Goal: Information Seeking & Learning: Find specific fact

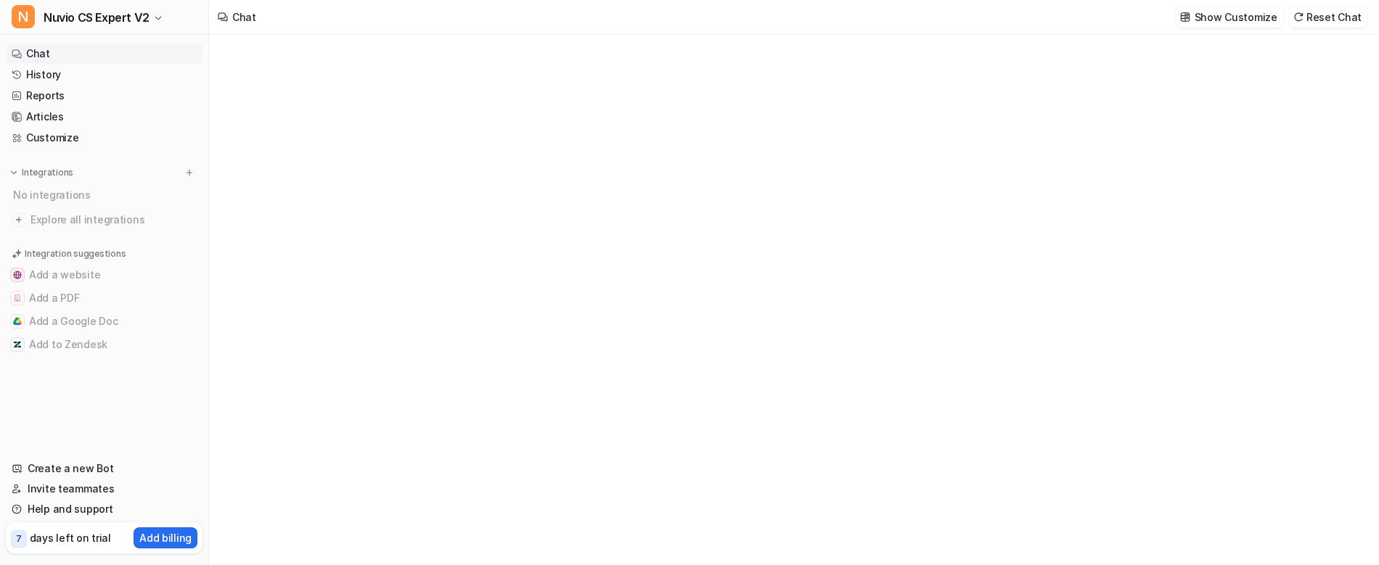
type textarea "**********"
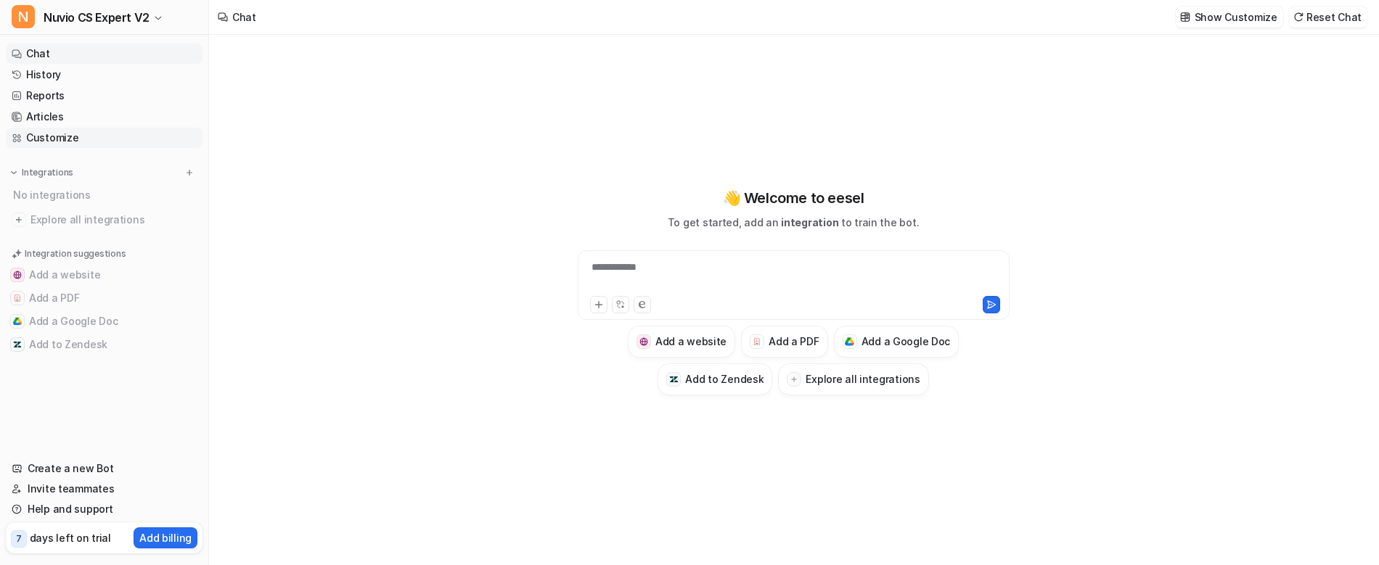
click at [75, 136] on link "Customize" at bounding box center [104, 138] width 197 height 20
click at [145, 23] on span "Nuvio CS Expert V2" at bounding box center [97, 17] width 106 height 20
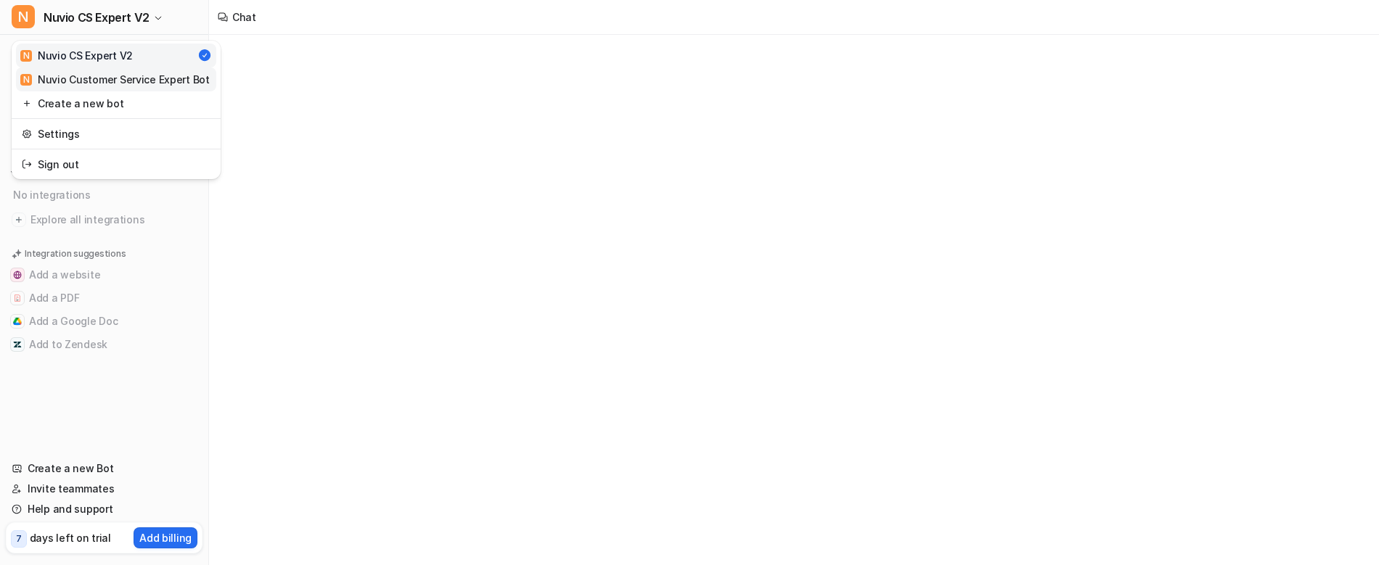
click at [134, 79] on div "N Nuvio Customer Service Expert Bot" at bounding box center [114, 79] width 189 height 15
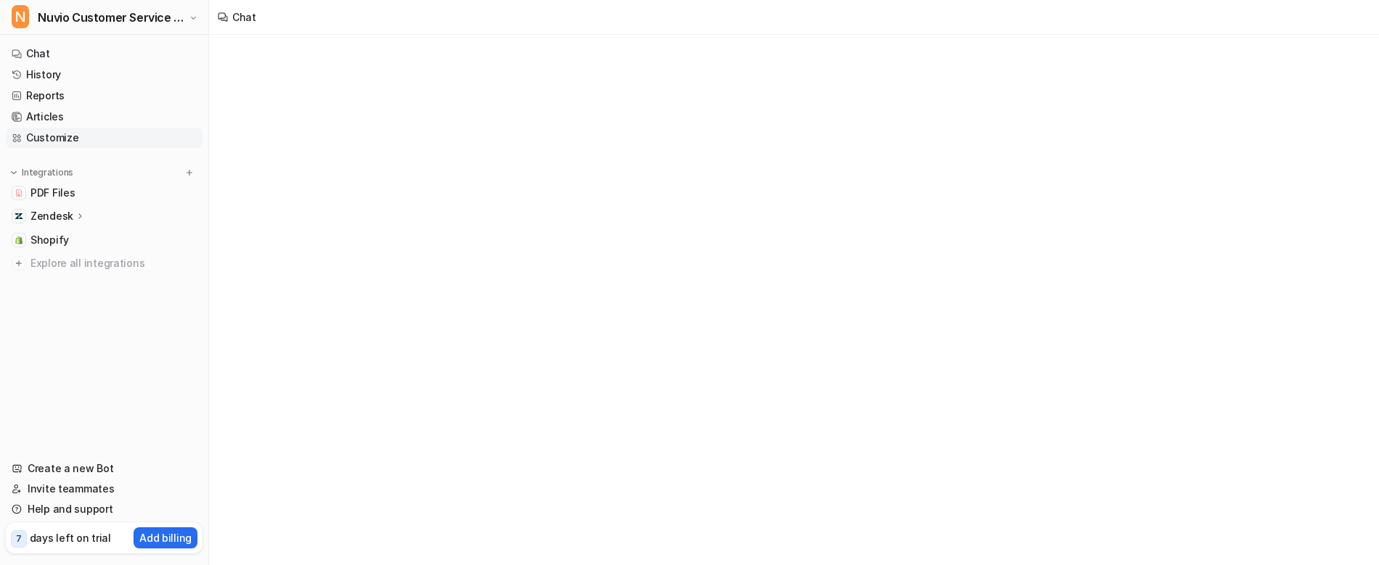
click at [99, 143] on link "Customize" at bounding box center [104, 138] width 197 height 20
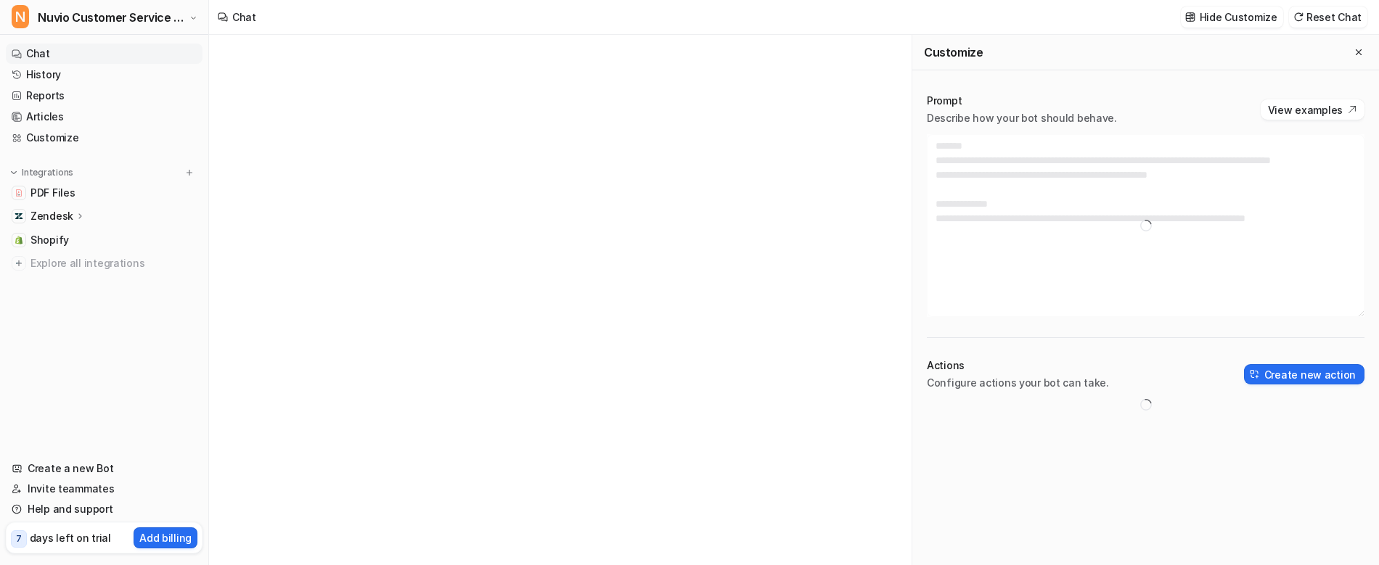
type textarea "**********"
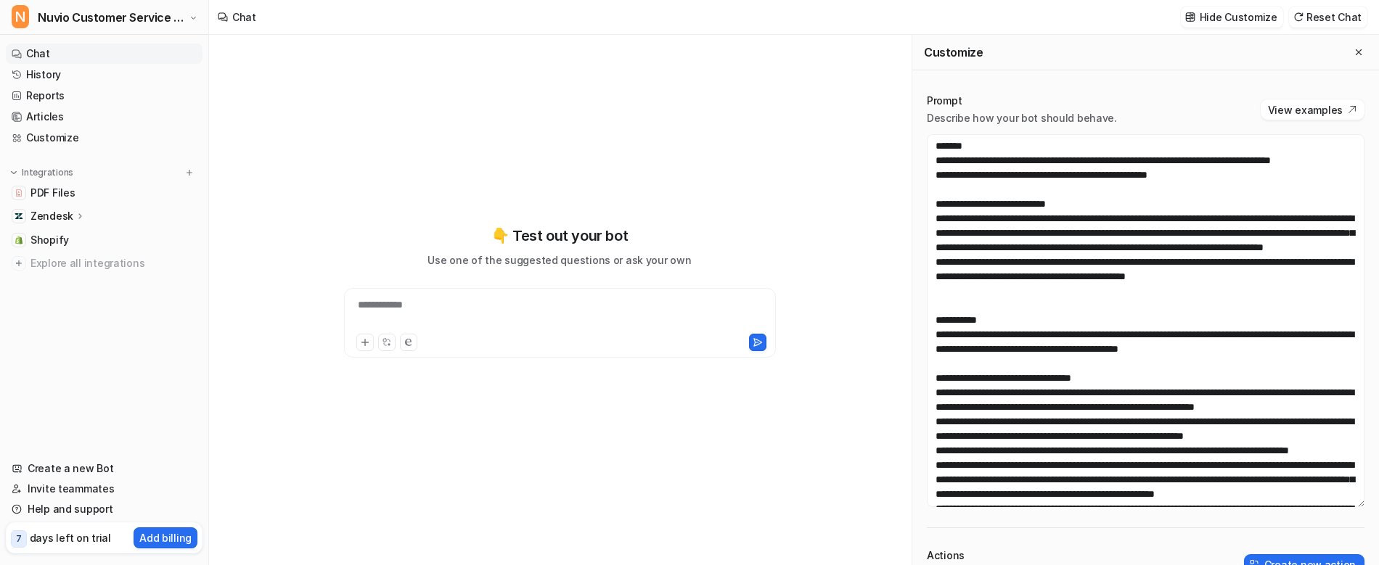
drag, startPoint x: 1339, startPoint y: 311, endPoint x: 1330, endPoint y: 502, distance: 190.4
click at [1330, 502] on textarea at bounding box center [1146, 320] width 438 height 373
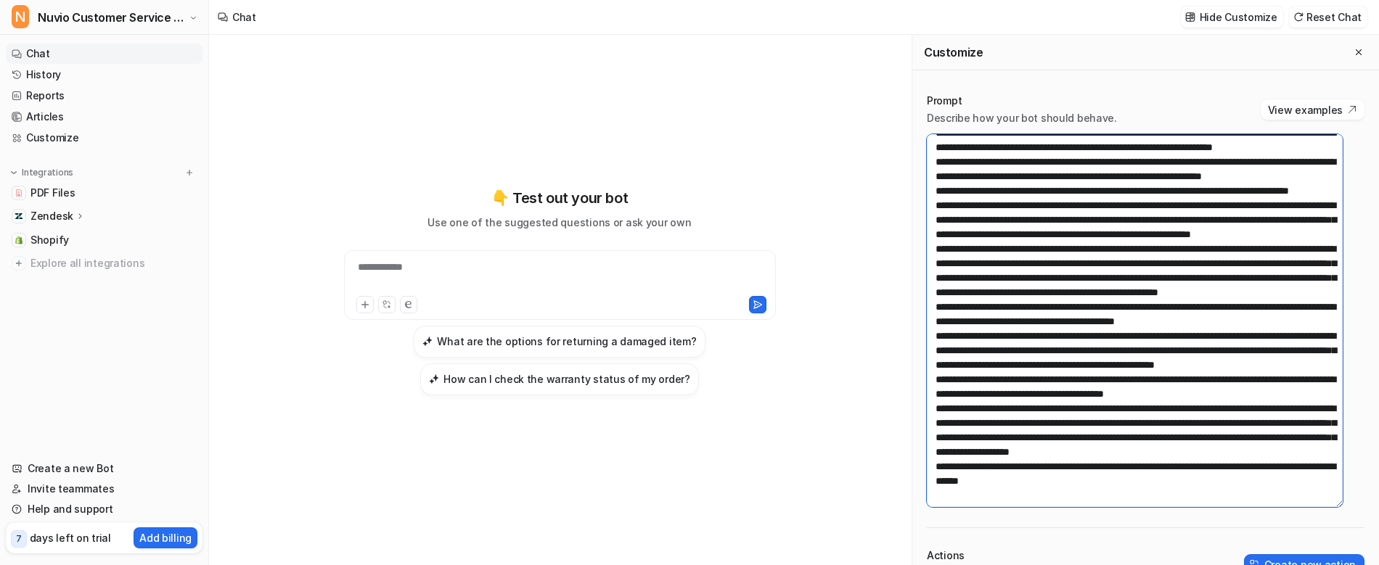
scroll to position [434, 0]
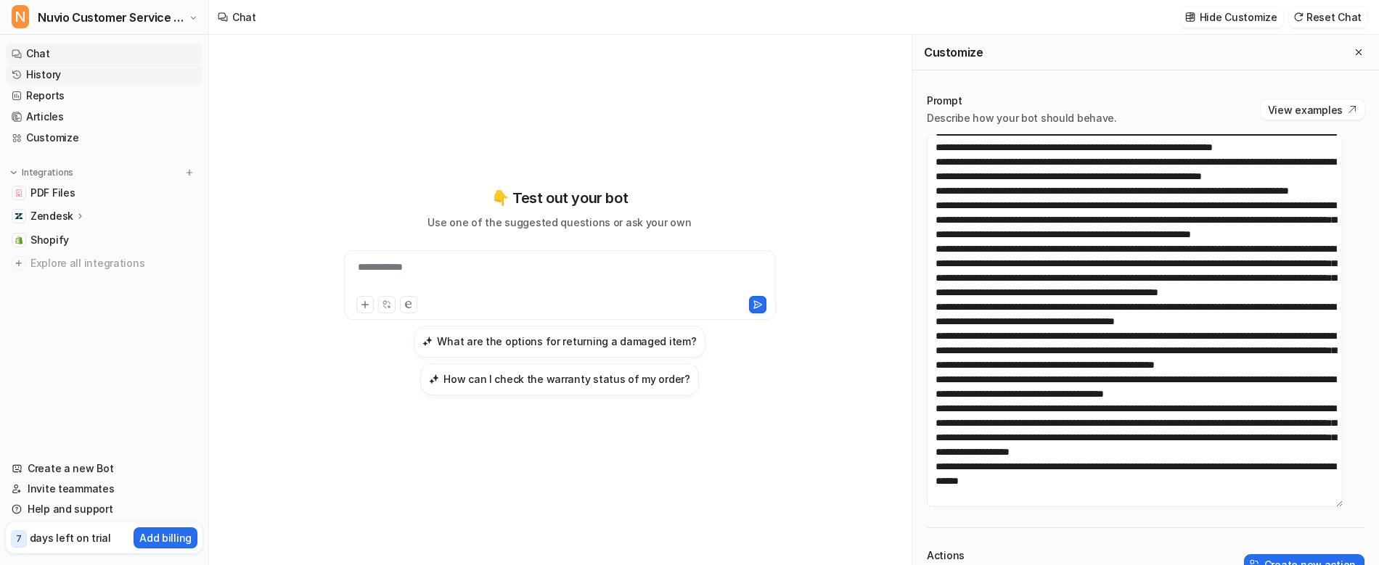
click at [78, 68] on link "History" at bounding box center [104, 75] width 197 height 20
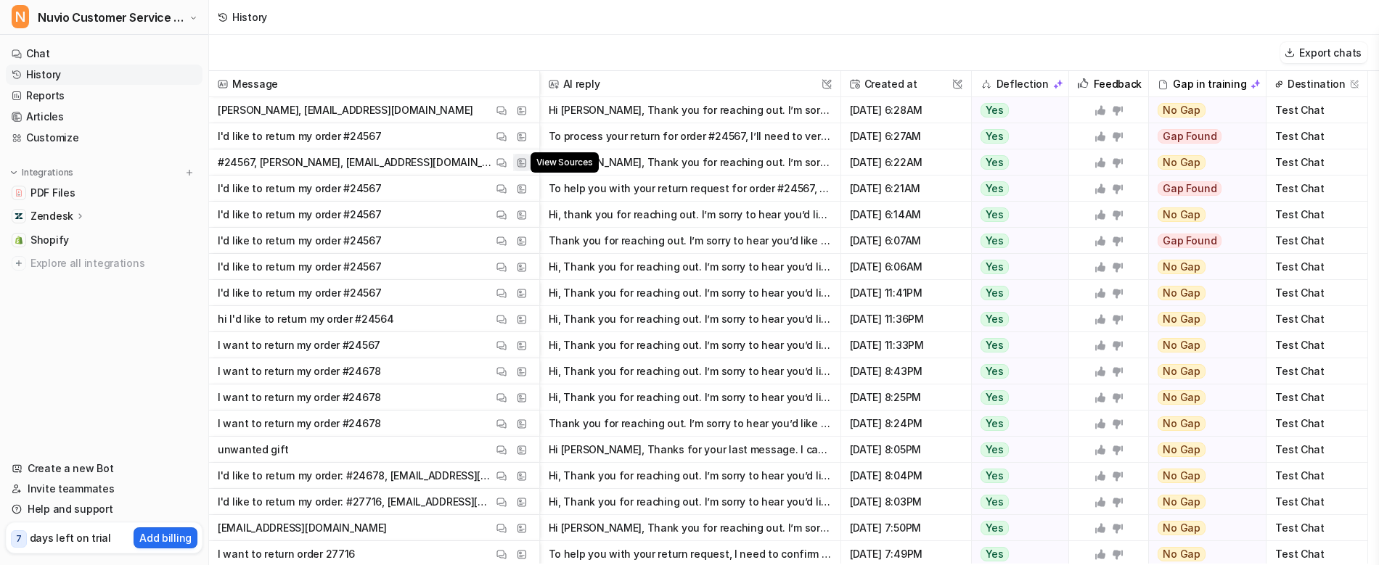
click at [526, 169] on button "View Sources" at bounding box center [521, 162] width 17 height 17
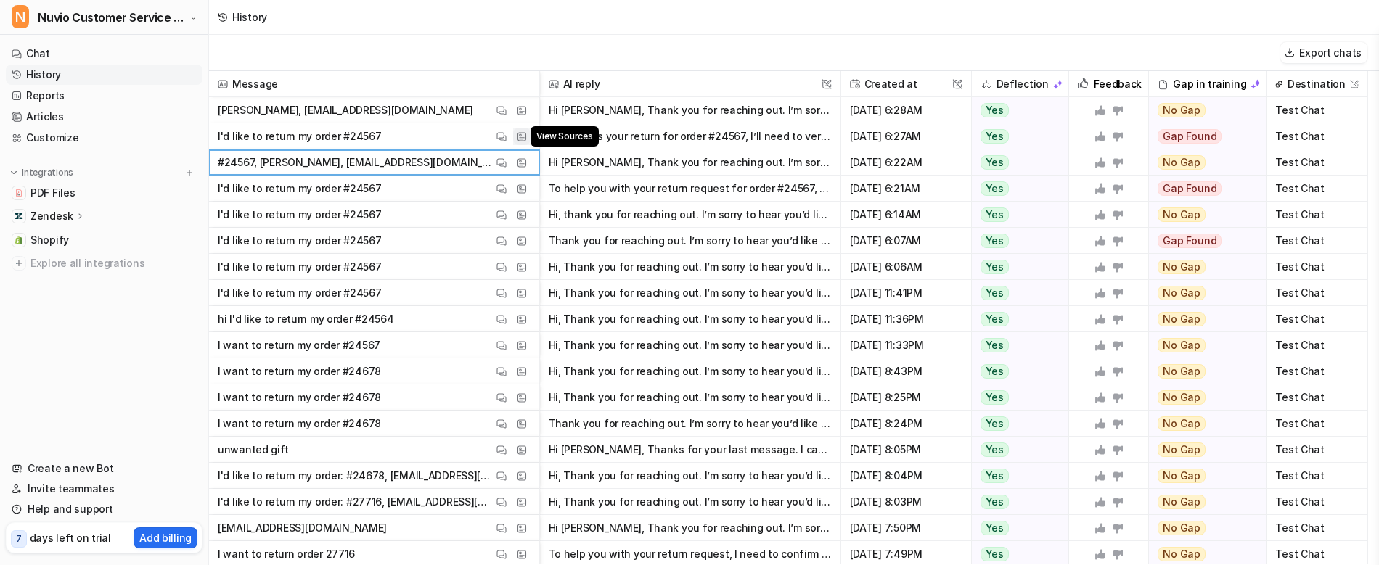
click at [523, 142] on button "View Sources" at bounding box center [521, 136] width 17 height 17
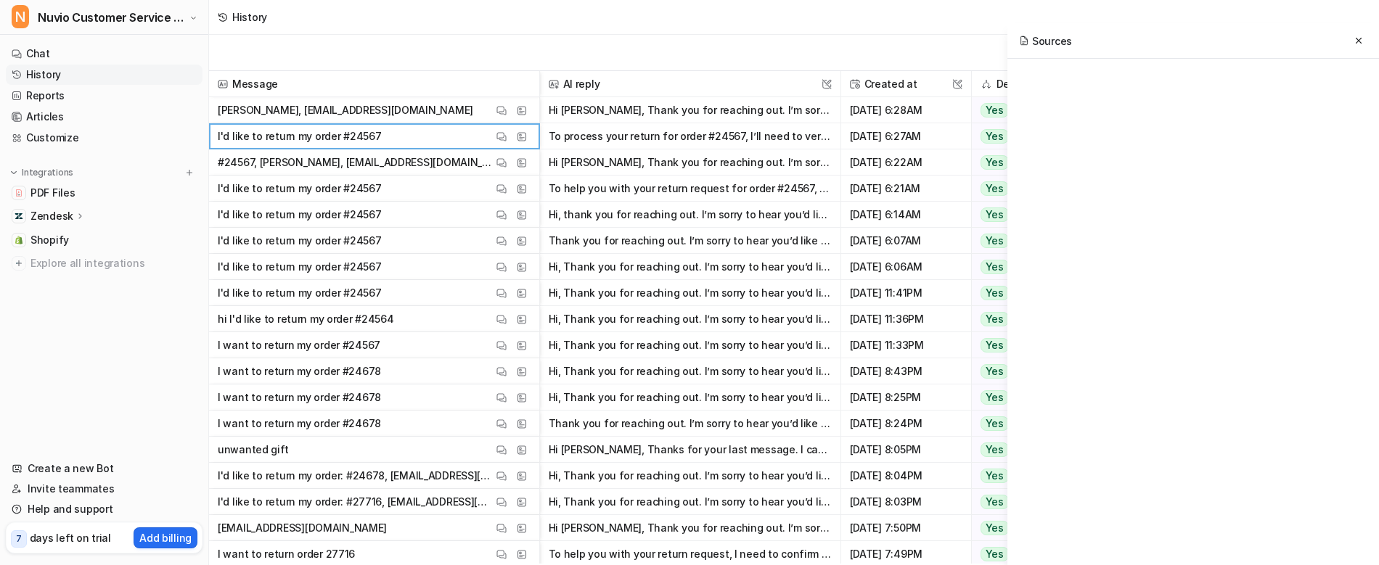
click at [1148, 197] on div "Sources" at bounding box center [1194, 305] width 372 height 565
click at [1353, 42] on button at bounding box center [1358, 40] width 17 height 17
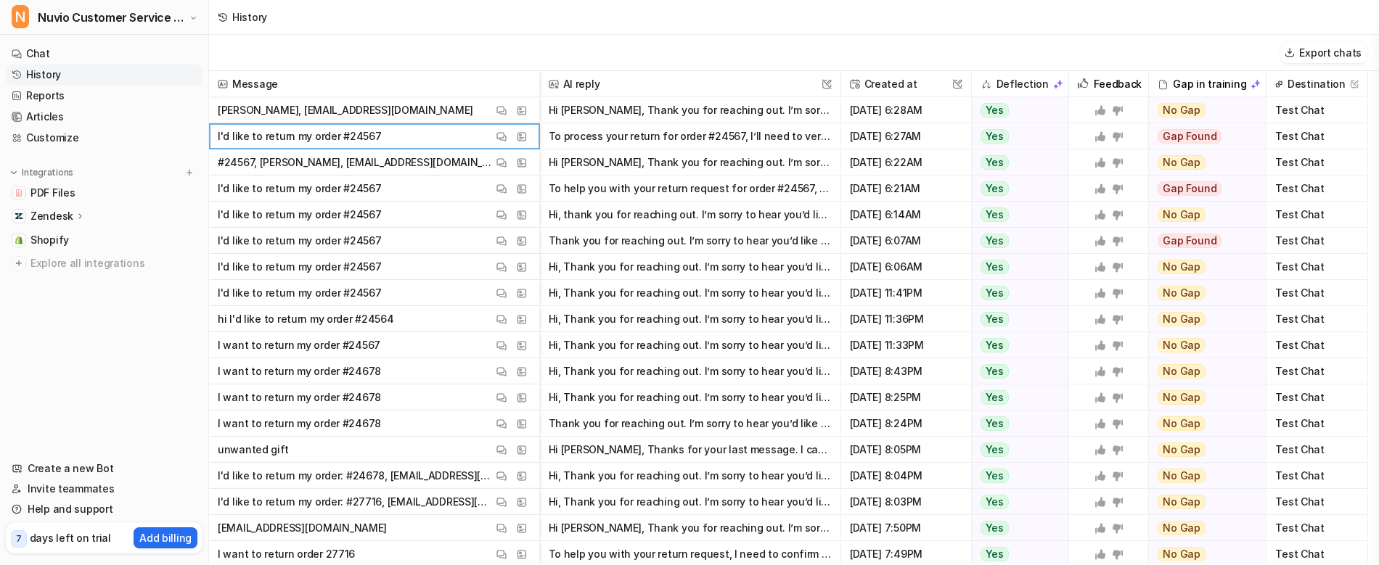
click at [749, 135] on button "To process your return for order #24567, I’ll need to verify your identity for …" at bounding box center [690, 136] width 283 height 26
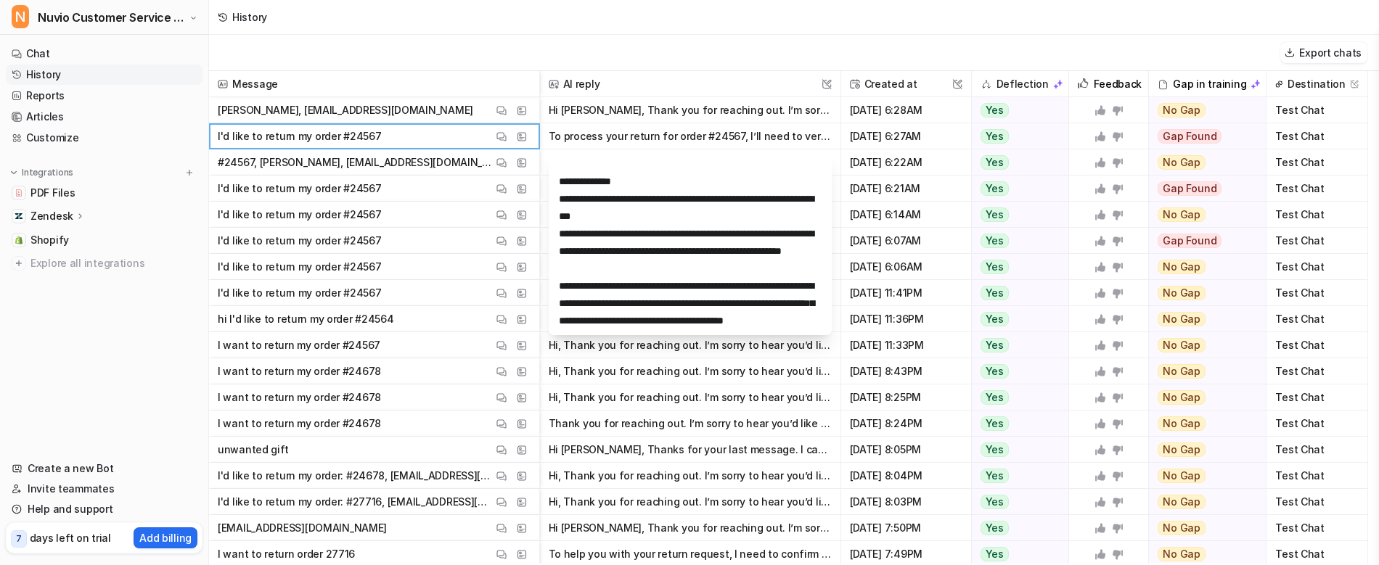
scroll to position [70, 0]
click at [522, 195] on button "View Sources" at bounding box center [521, 188] width 17 height 17
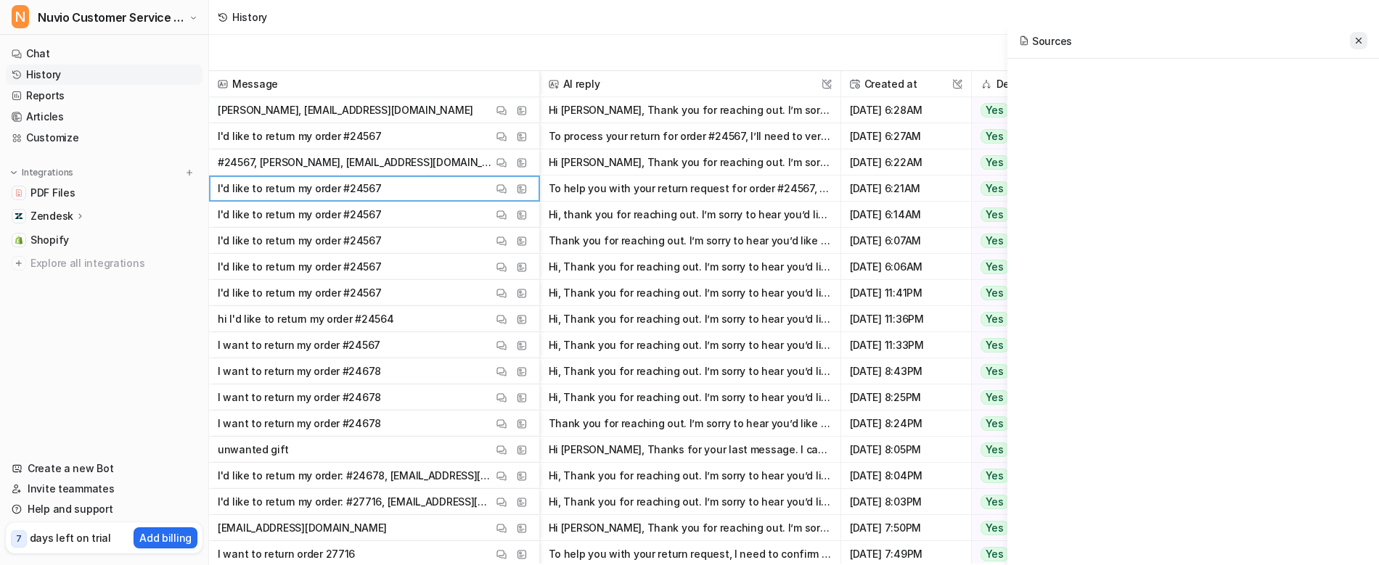
click at [1360, 34] on button at bounding box center [1358, 40] width 17 height 17
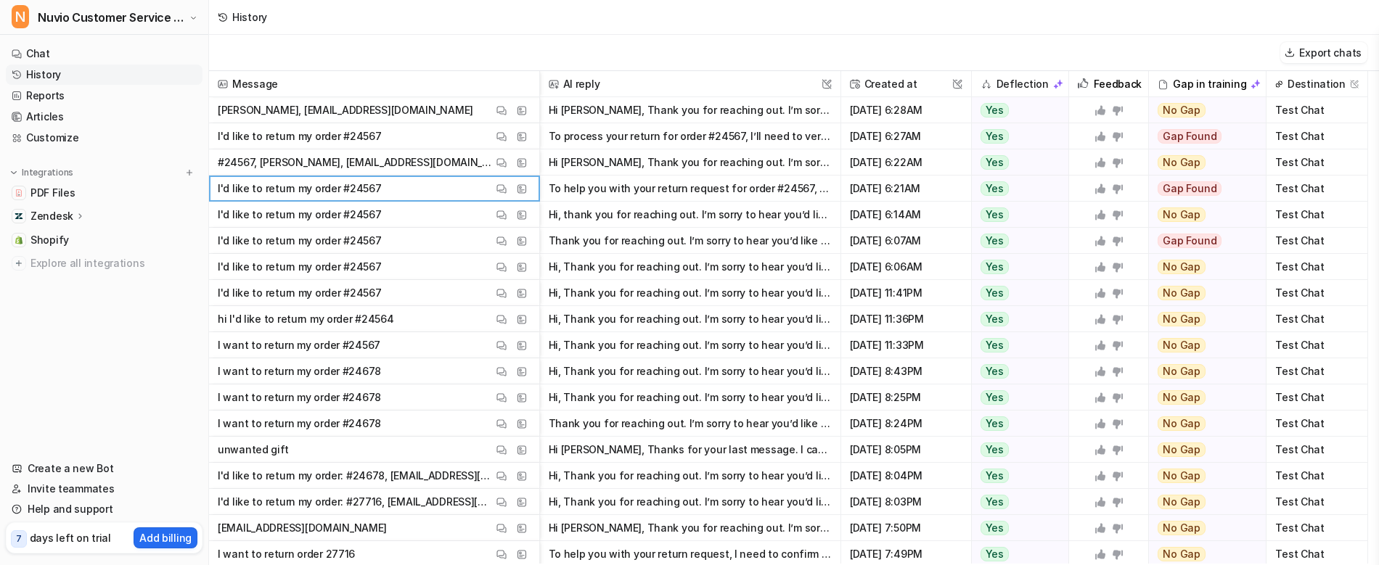
click at [772, 181] on button "To help you with your return request for order #24567, I need to confirm your i…" at bounding box center [690, 189] width 283 height 26
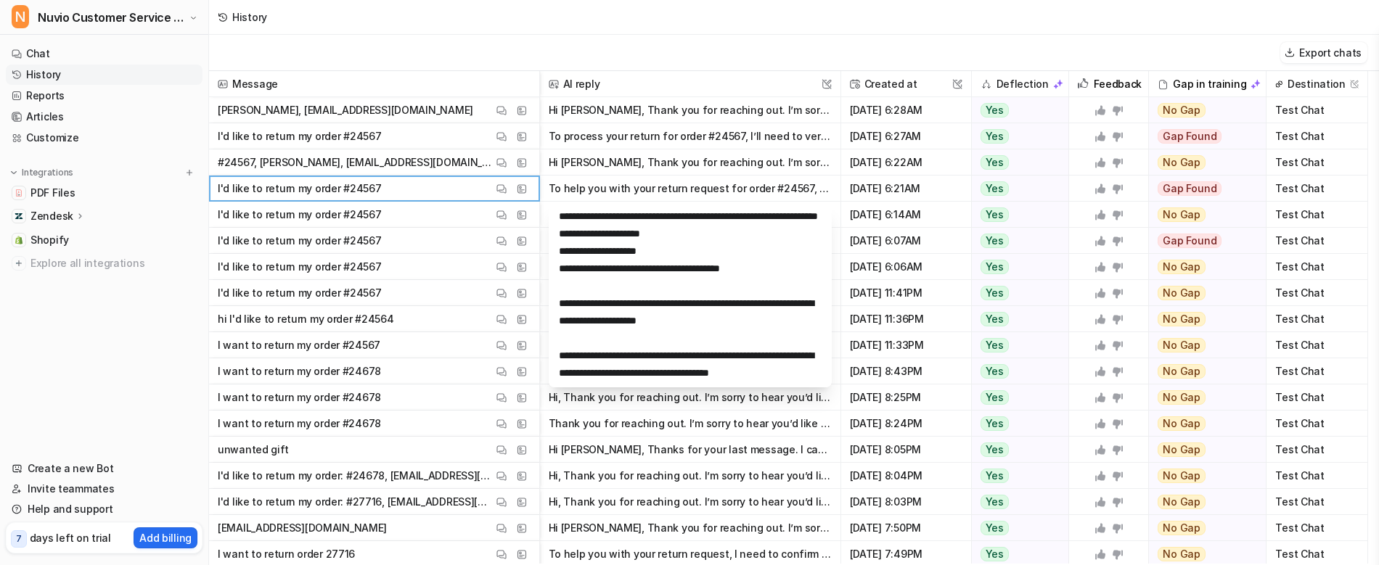
scroll to position [105, 0]
drag, startPoint x: 121, startPoint y: 326, endPoint x: 128, endPoint y: 325, distance: 7.3
click at [121, 325] on nav "Chat History Reports Articles Customize Integrations PDF Files Zendesk Overview…" at bounding box center [104, 242] width 208 height 409
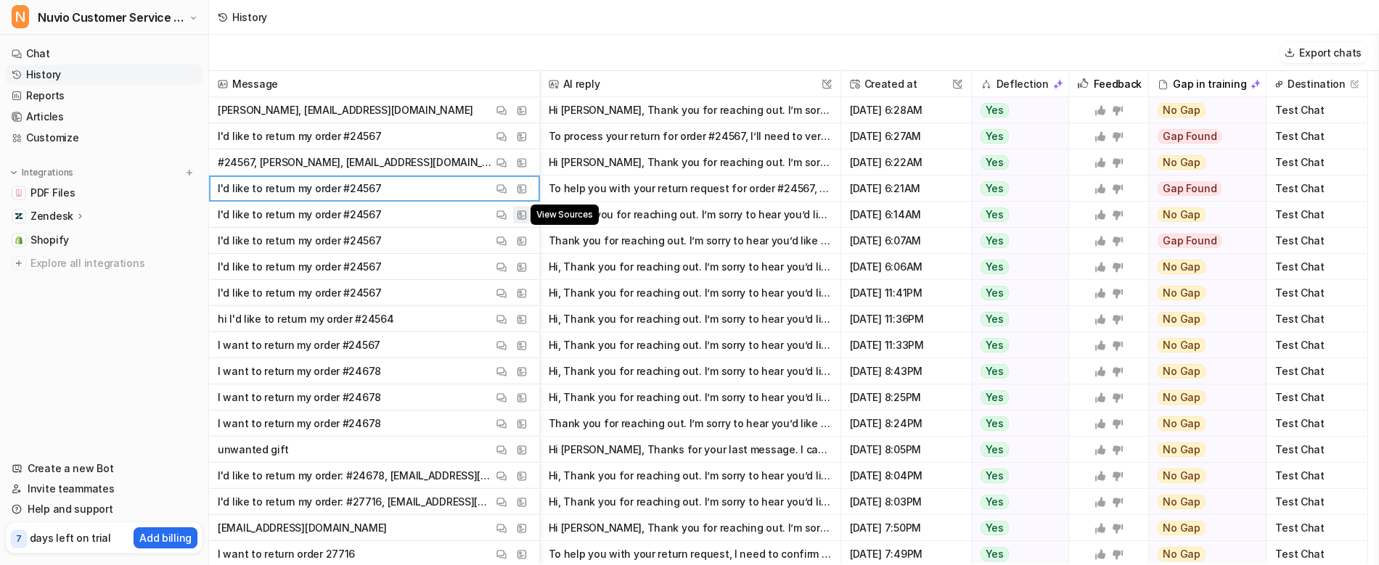
click at [523, 219] on img at bounding box center [522, 215] width 10 height 11
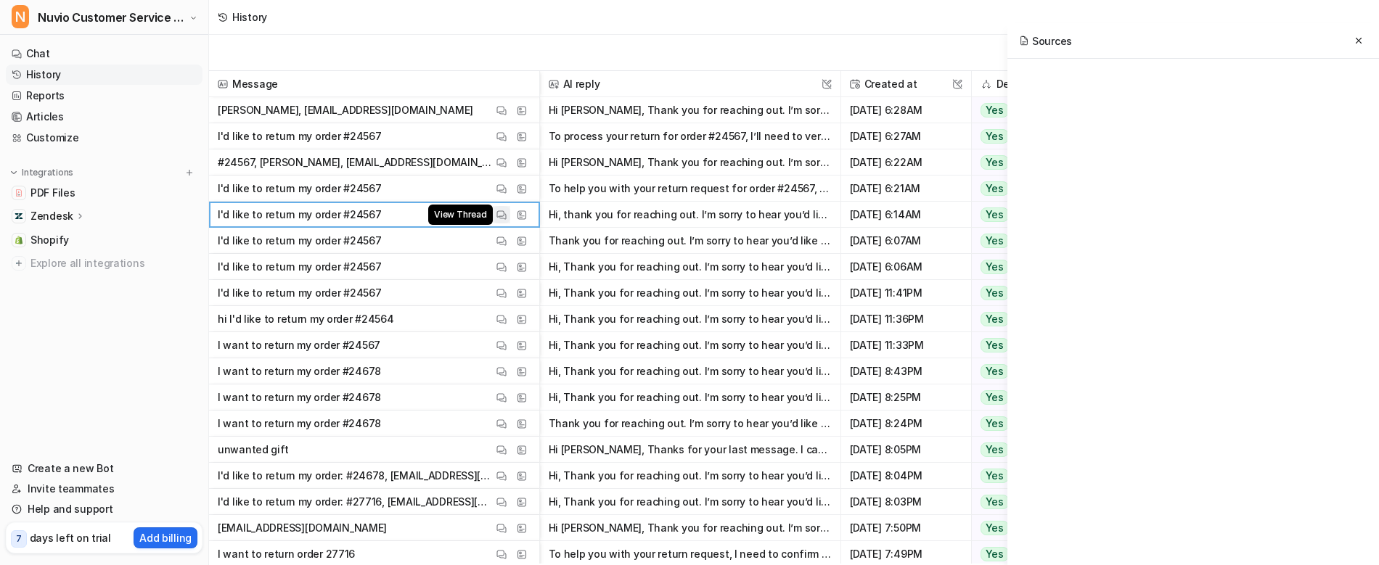
click at [504, 219] on img at bounding box center [502, 215] width 10 height 11
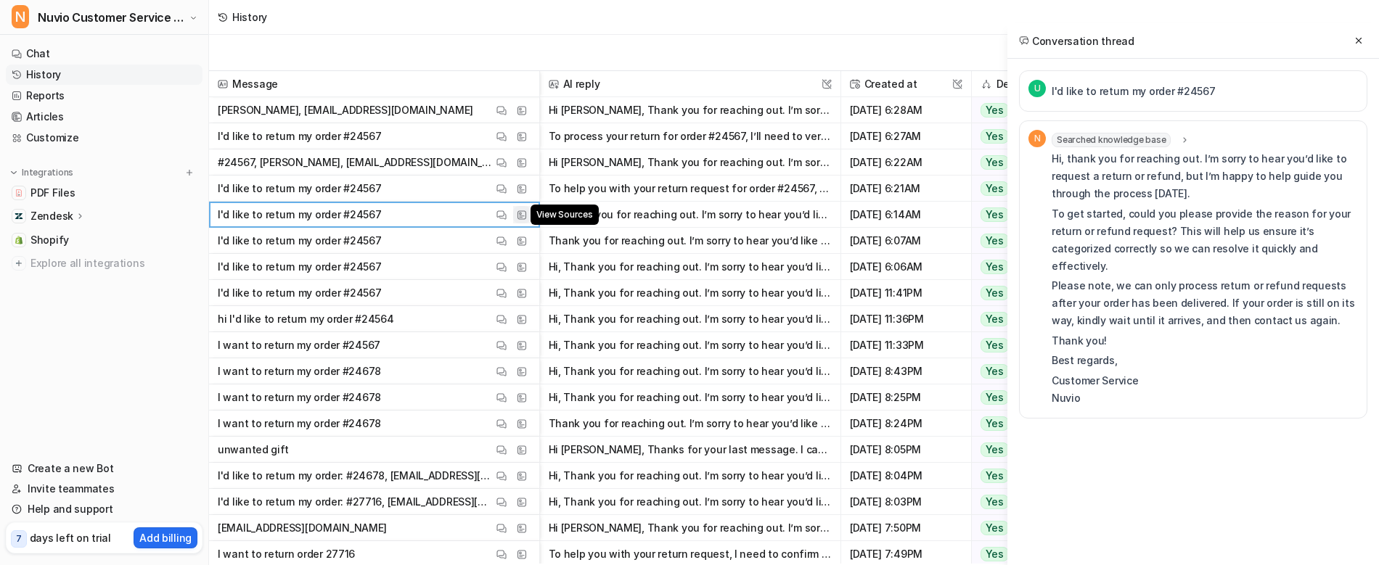
click at [523, 221] on button "View Sources" at bounding box center [521, 214] width 17 height 17
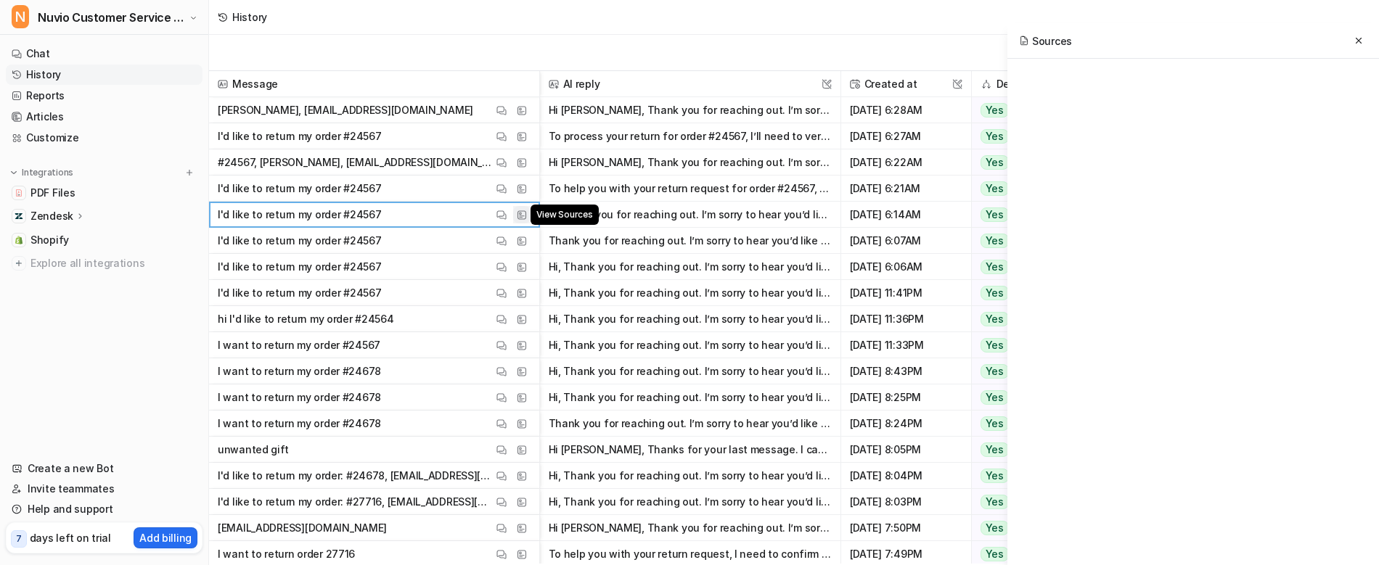
click at [520, 222] on button "View Sources" at bounding box center [521, 214] width 17 height 17
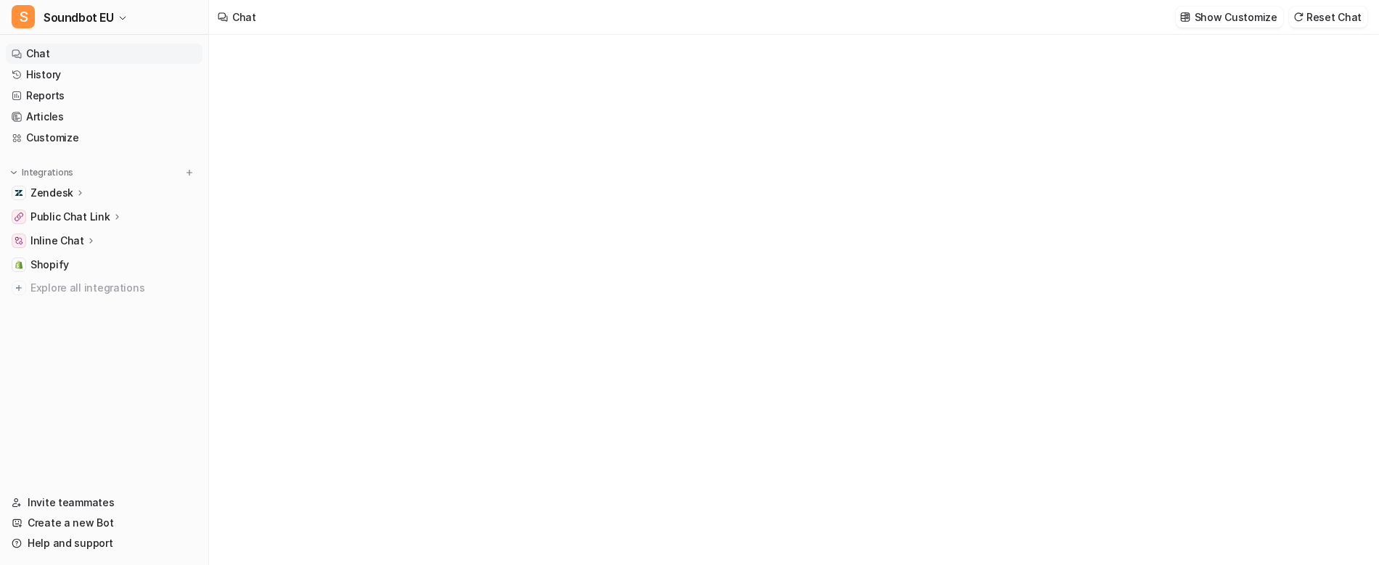
type textarea "**********"
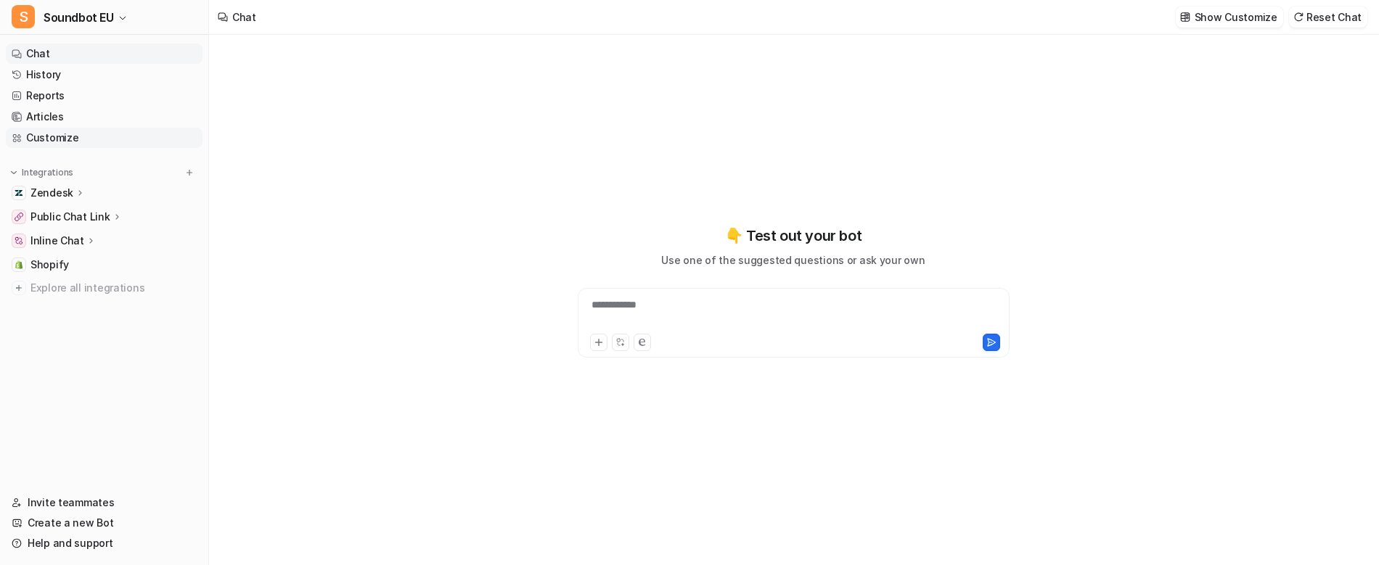
click at [115, 141] on link "Customize" at bounding box center [104, 138] width 197 height 20
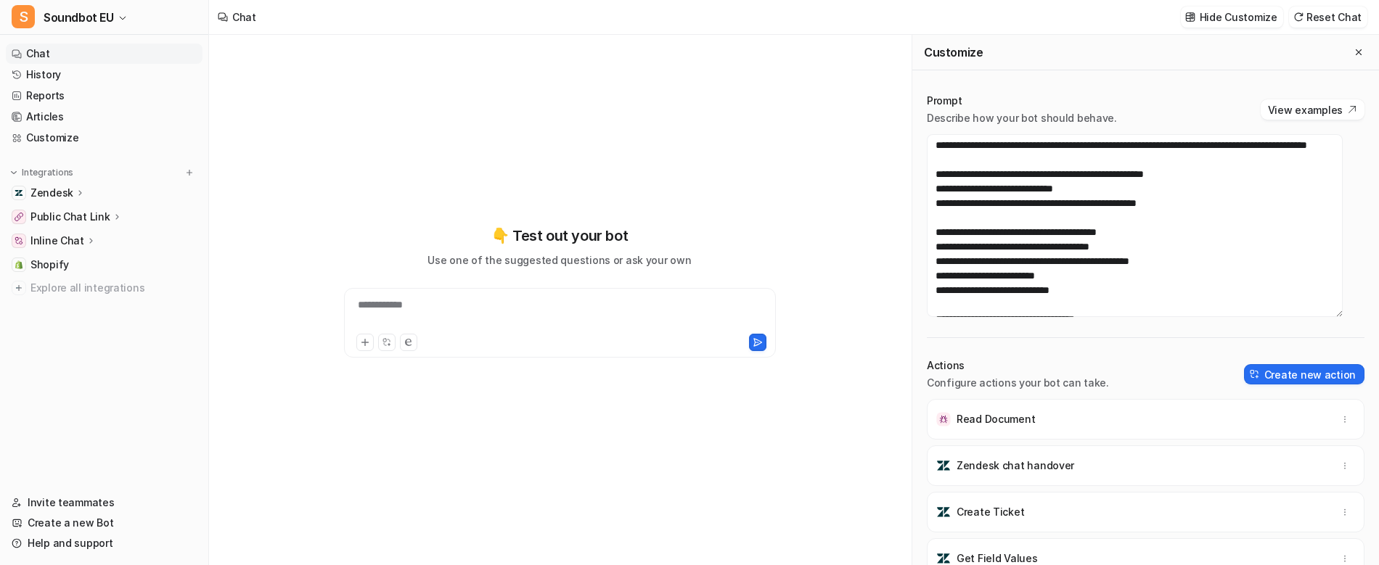
scroll to position [653, 0]
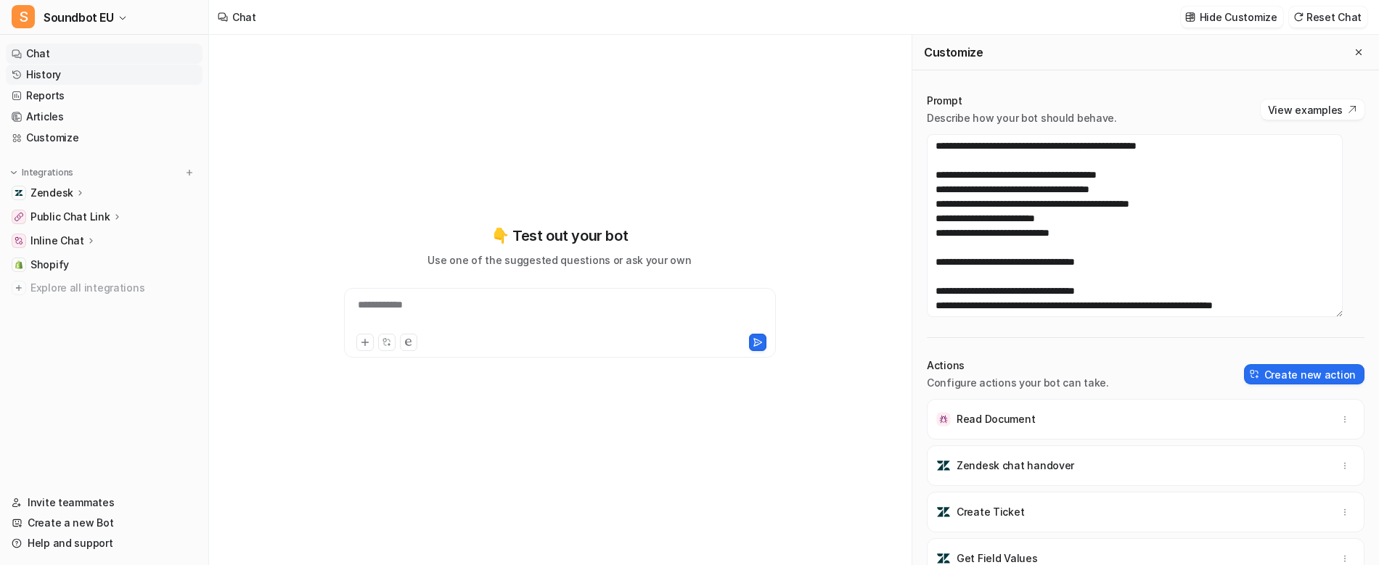
click at [123, 78] on link "History" at bounding box center [104, 75] width 197 height 20
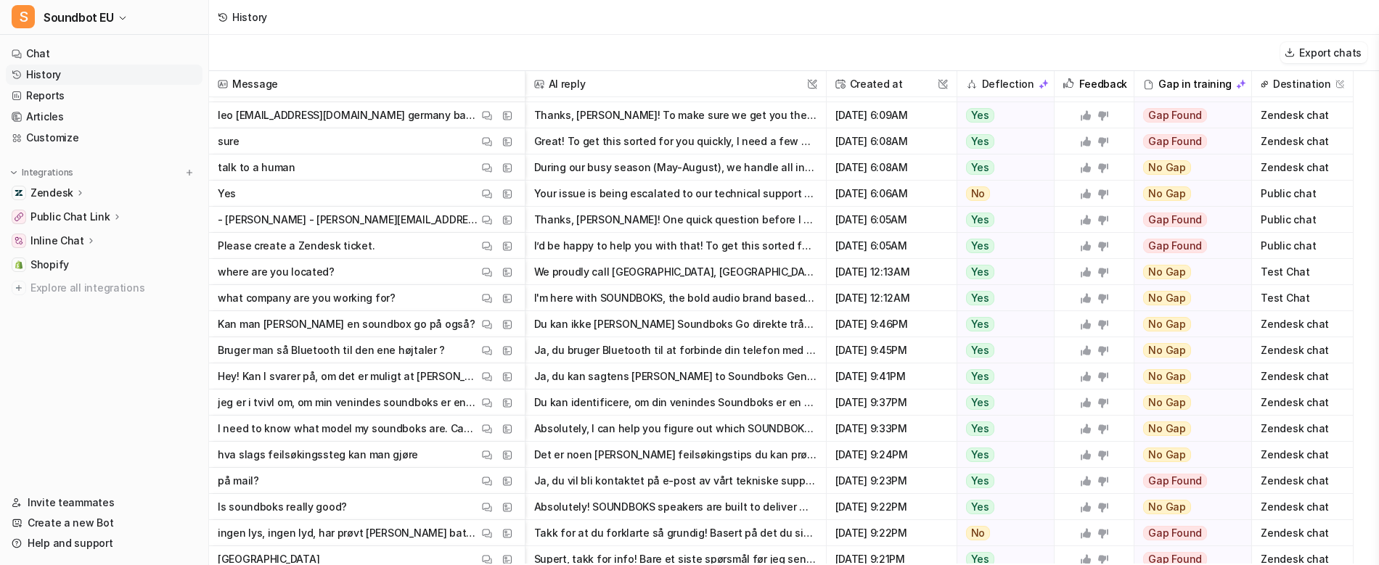
scroll to position [581, 0]
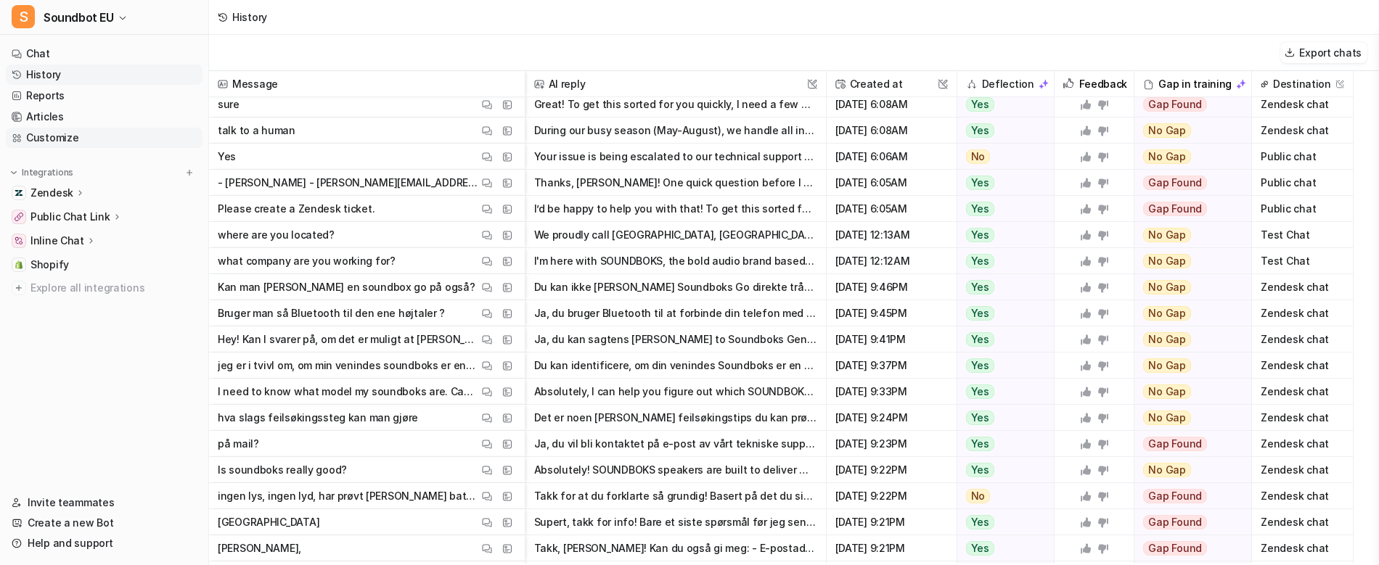
click at [118, 140] on link "Customize" at bounding box center [104, 138] width 197 height 20
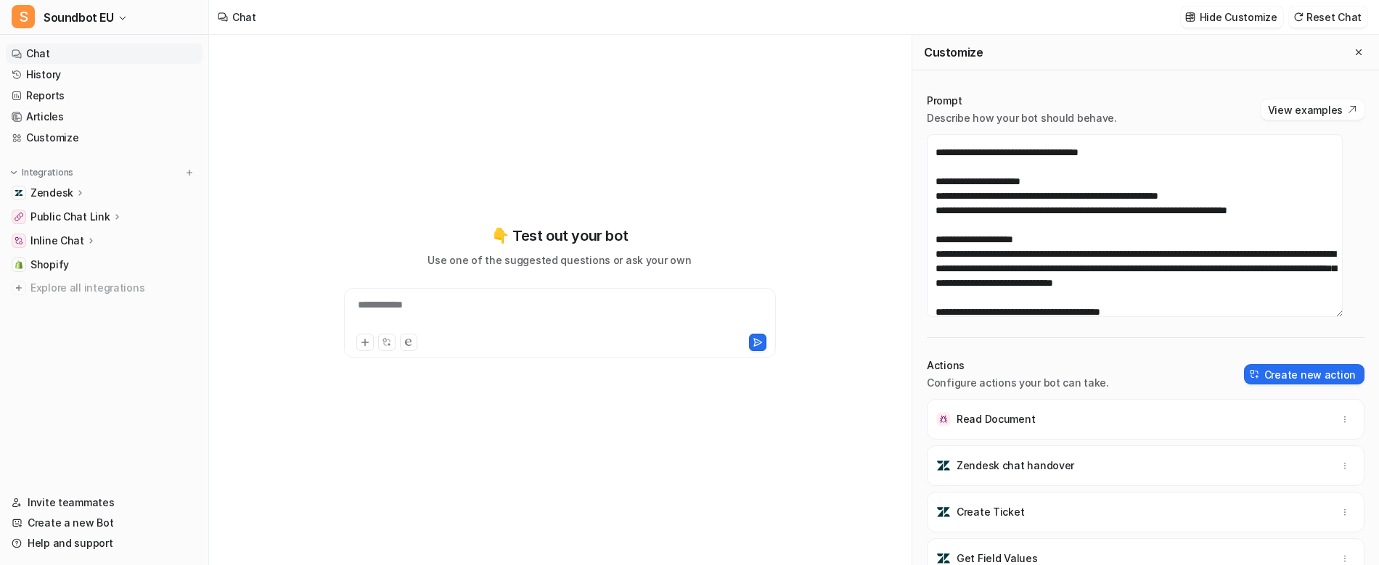
scroll to position [218, 0]
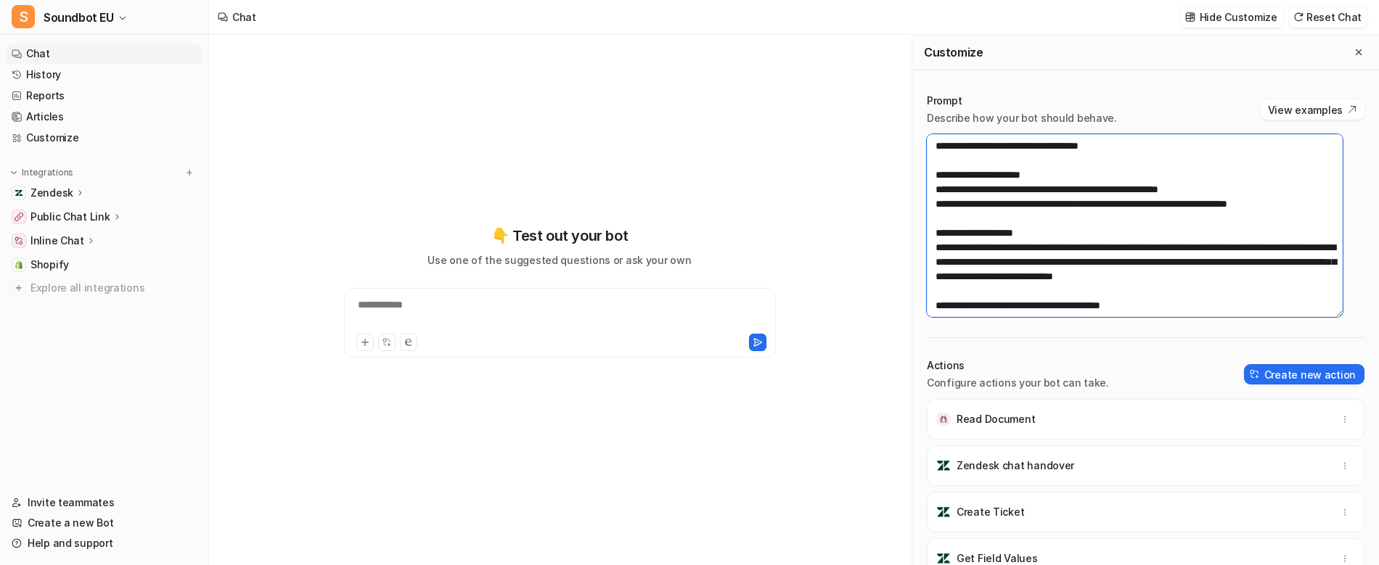
click at [1219, 224] on textarea at bounding box center [1135, 225] width 416 height 183
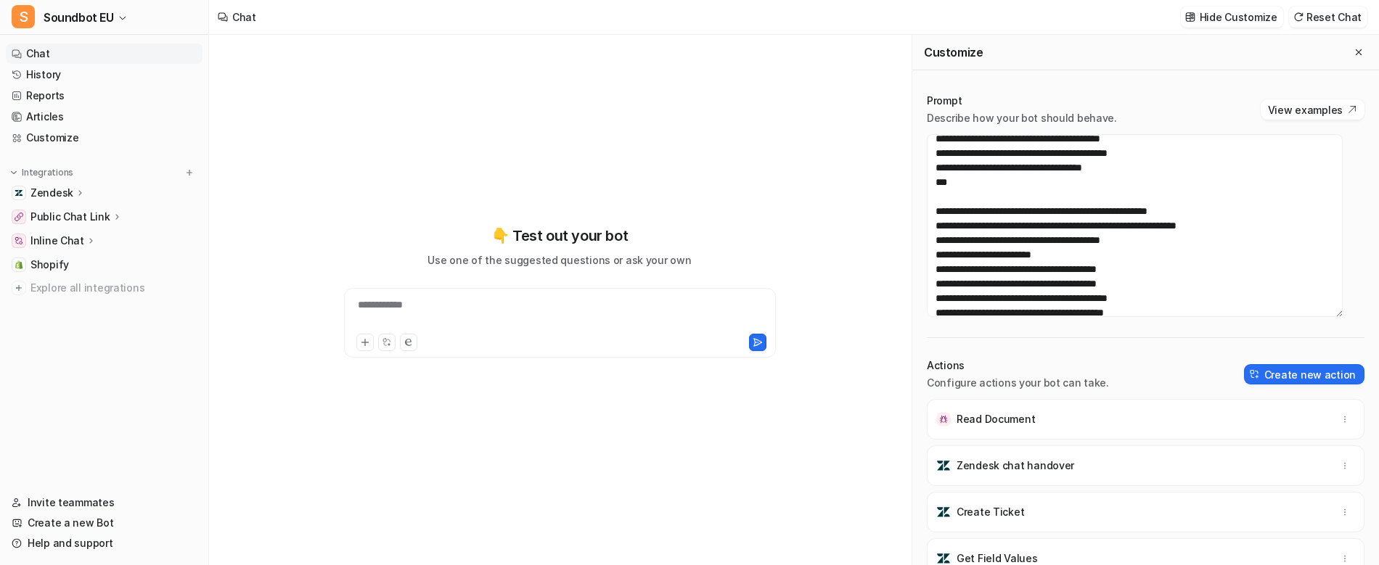
scroll to position [4116, 0]
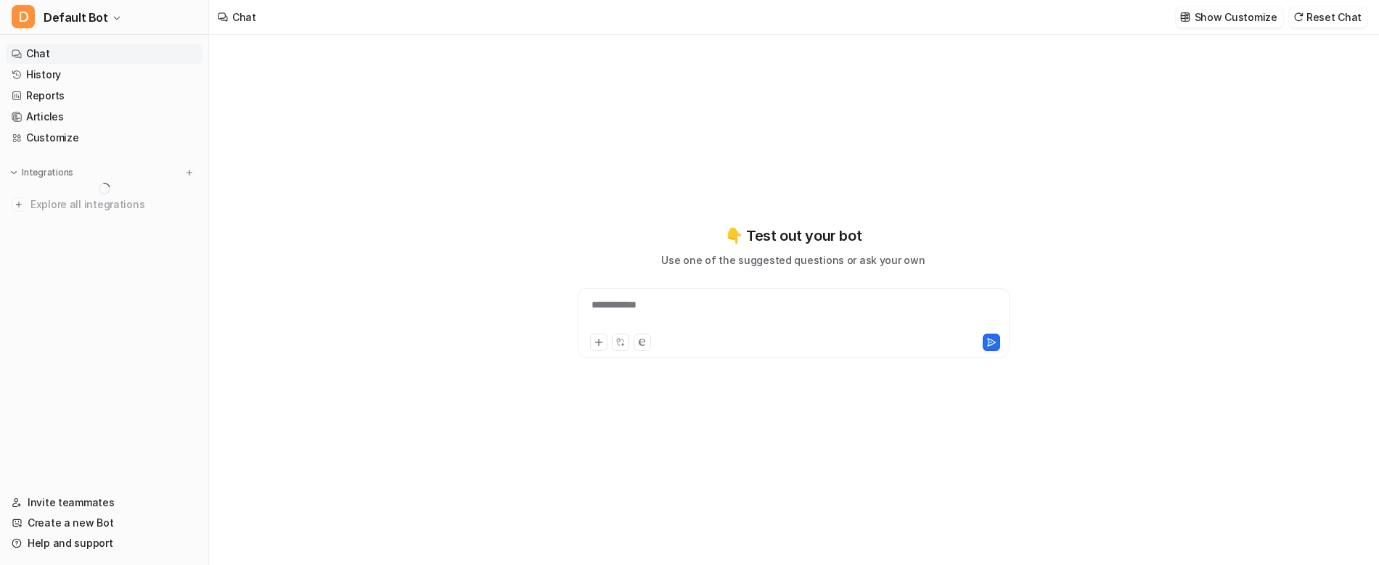
type textarea "**********"
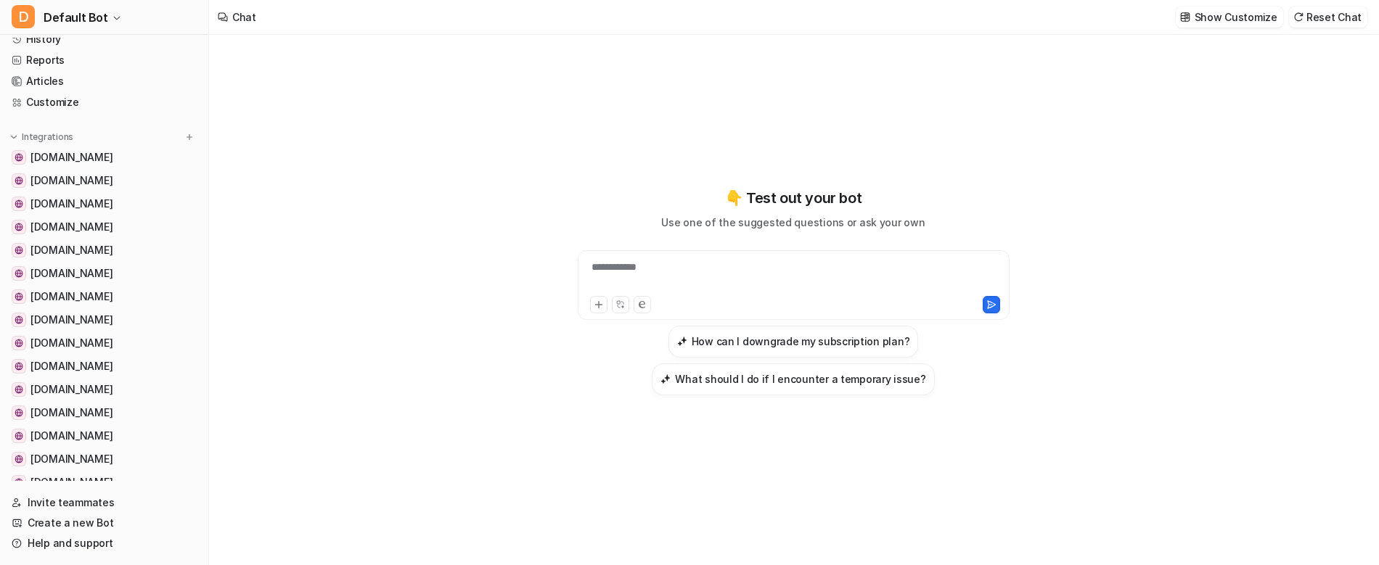
scroll to position [35, 0]
click at [105, 49] on link "History" at bounding box center [104, 40] width 197 height 20
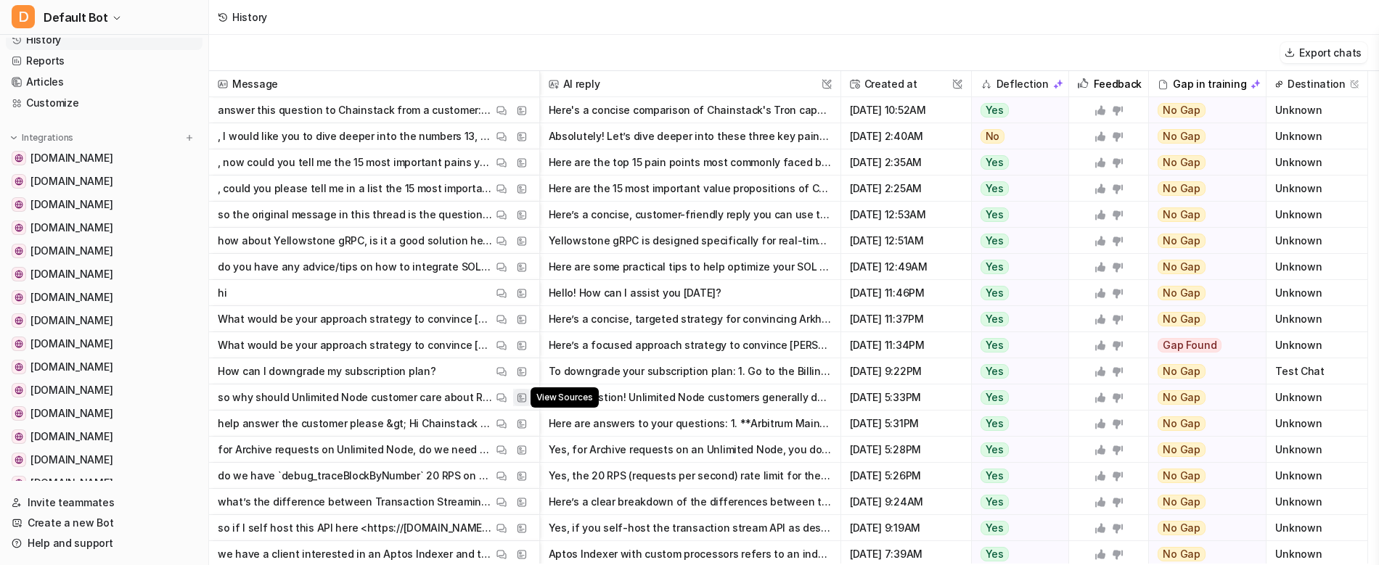
click at [519, 398] on img at bounding box center [522, 398] width 10 height 11
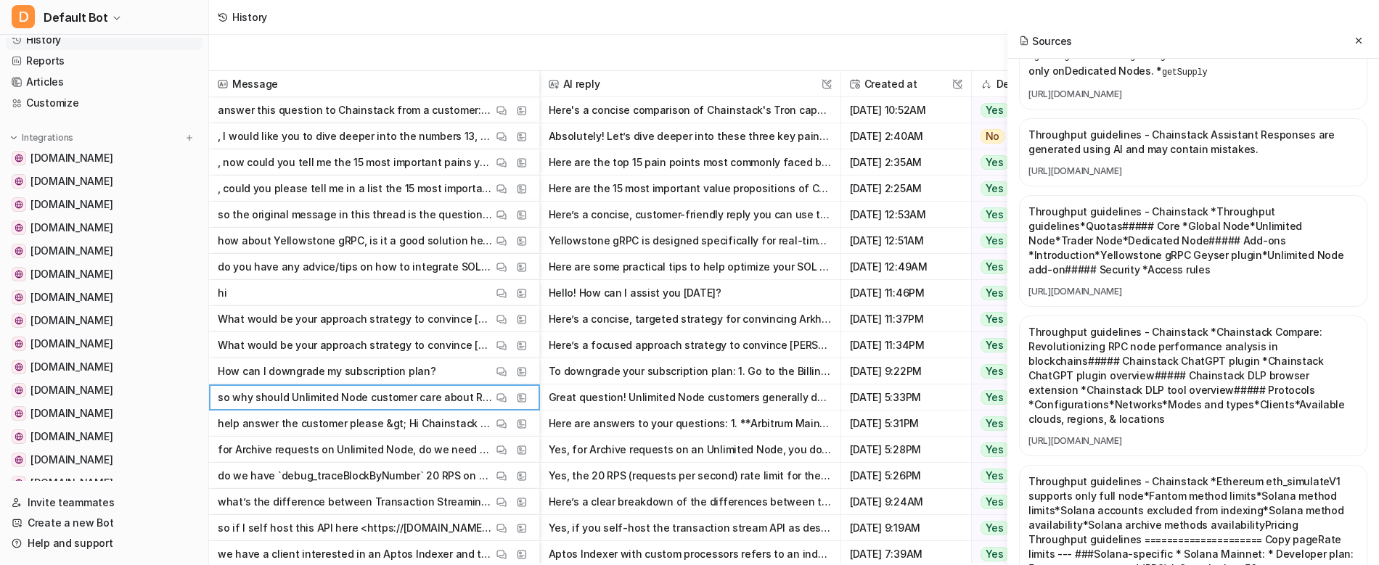
scroll to position [1670, 0]
click at [524, 429] on img at bounding box center [522, 424] width 10 height 11
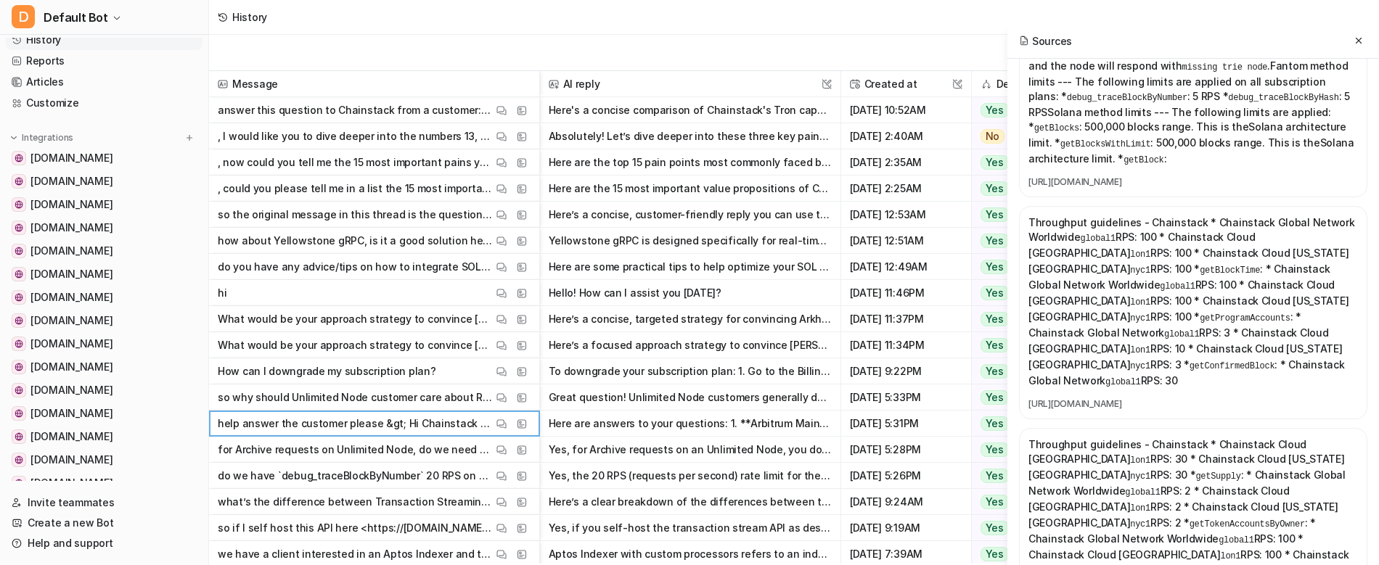
scroll to position [4367, 0]
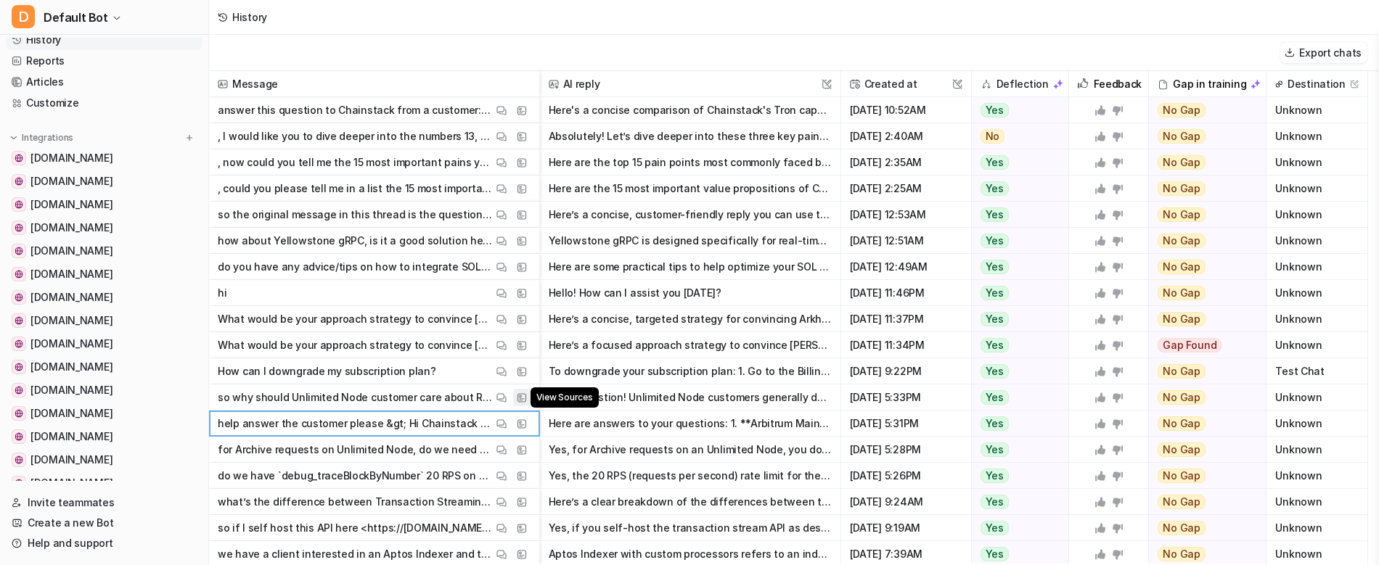
click at [528, 399] on button "View Sources" at bounding box center [521, 397] width 17 height 17
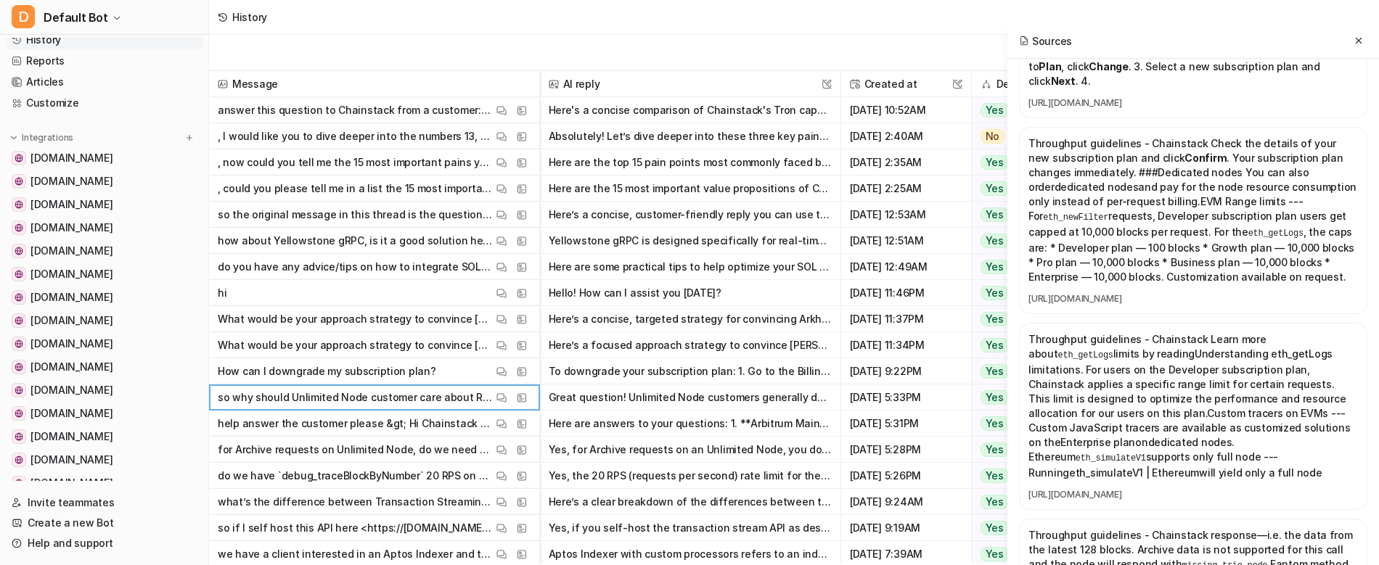
scroll to position [5985, 0]
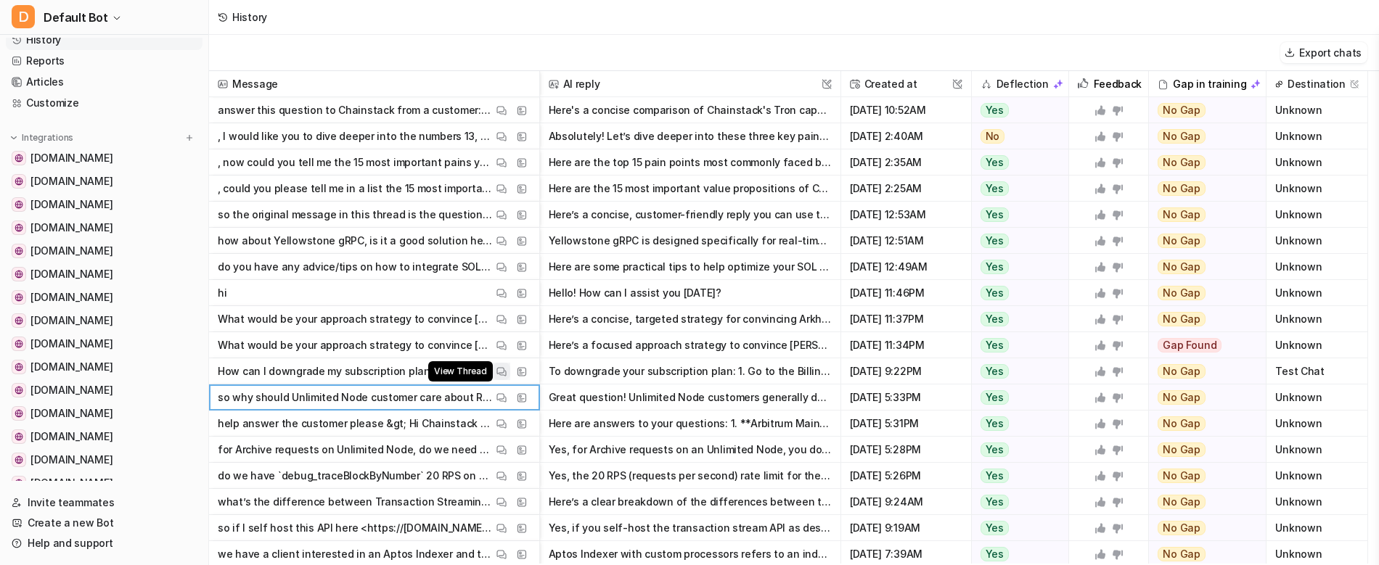
click at [500, 372] on img at bounding box center [502, 372] width 10 height 11
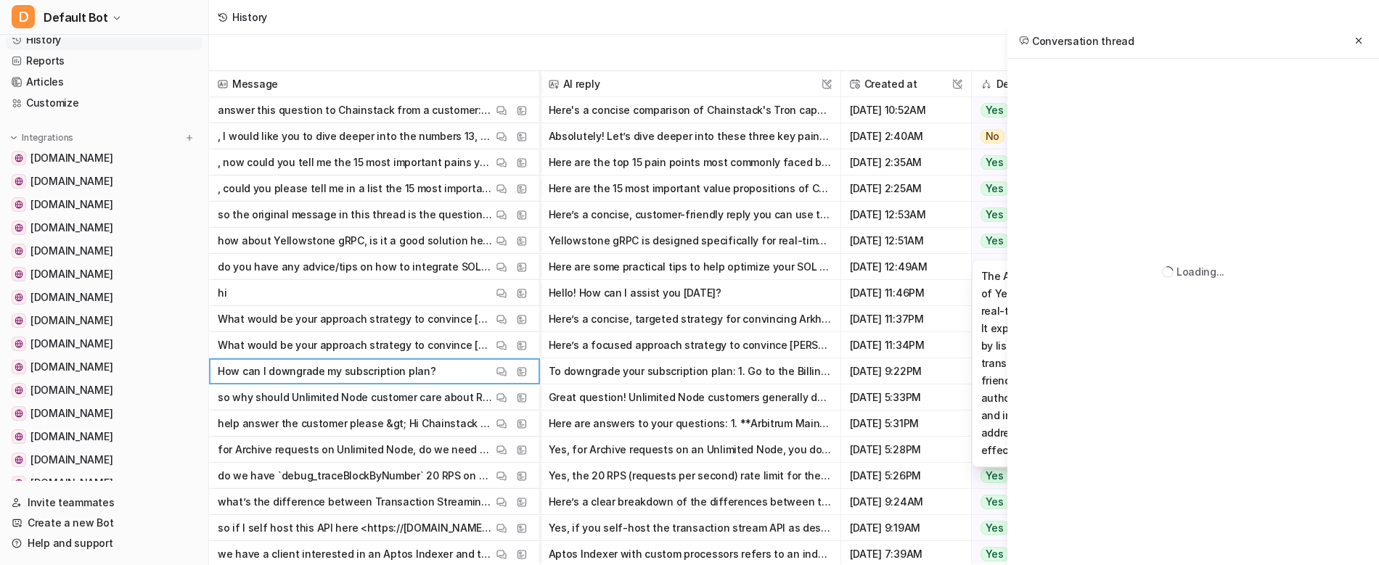
scroll to position [0, 0]
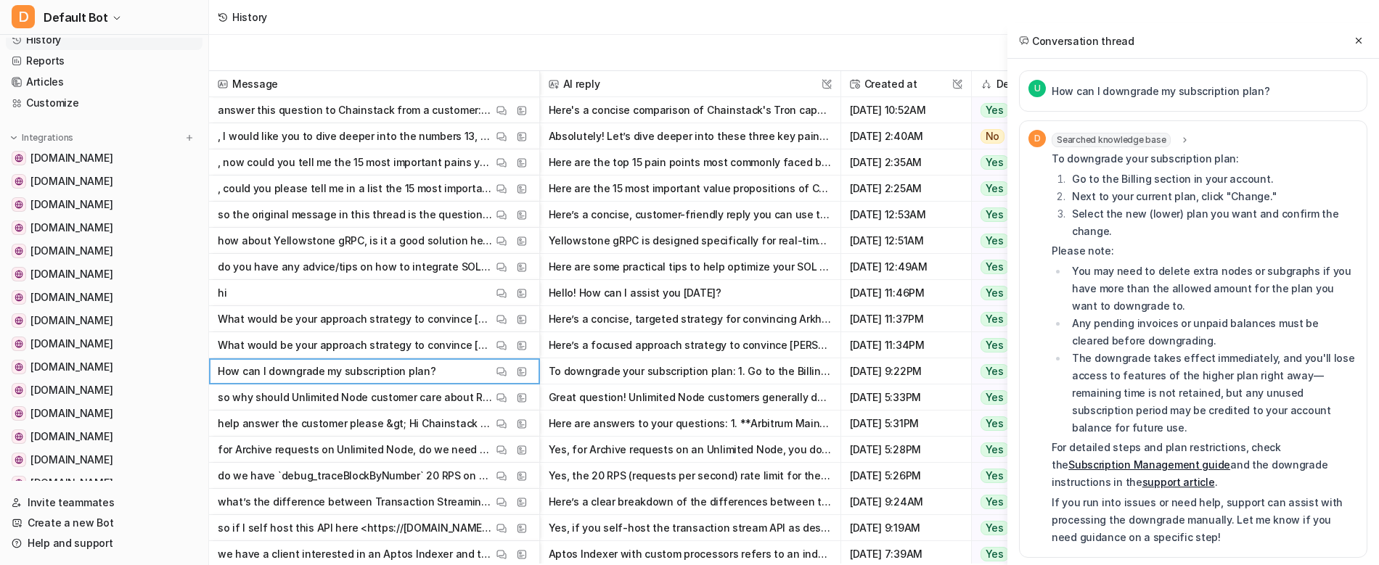
click at [1174, 136] on div "Searched knowledge base" at bounding box center [1121, 140] width 139 height 15
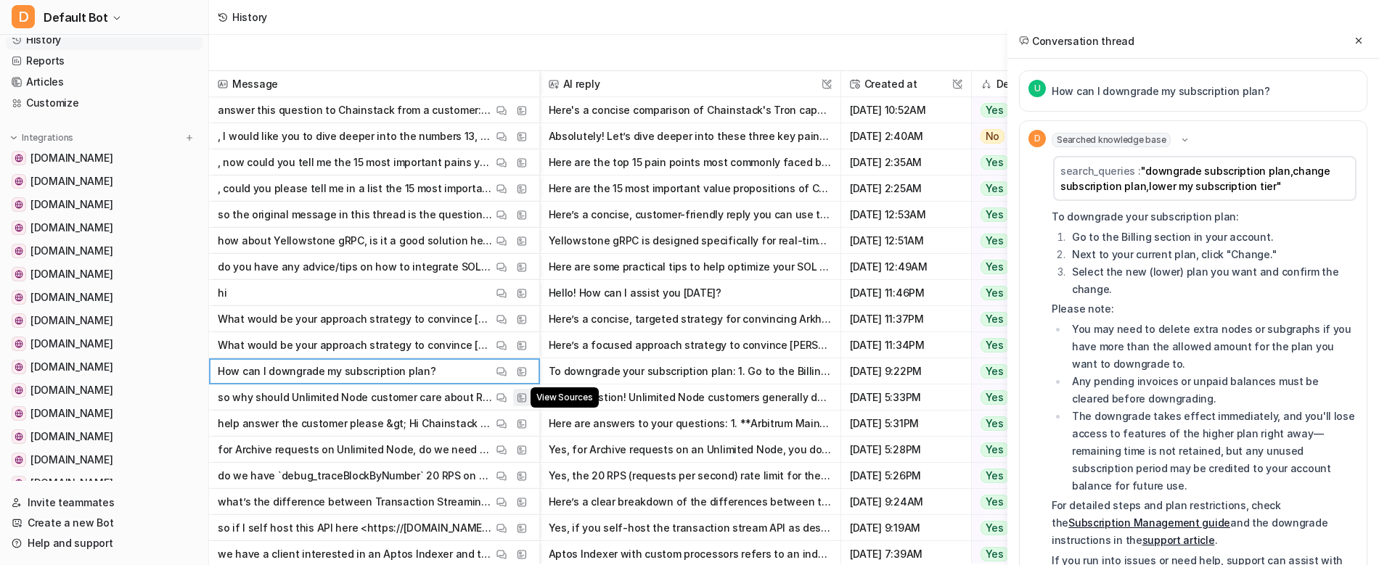
click at [520, 396] on img at bounding box center [522, 398] width 10 height 11
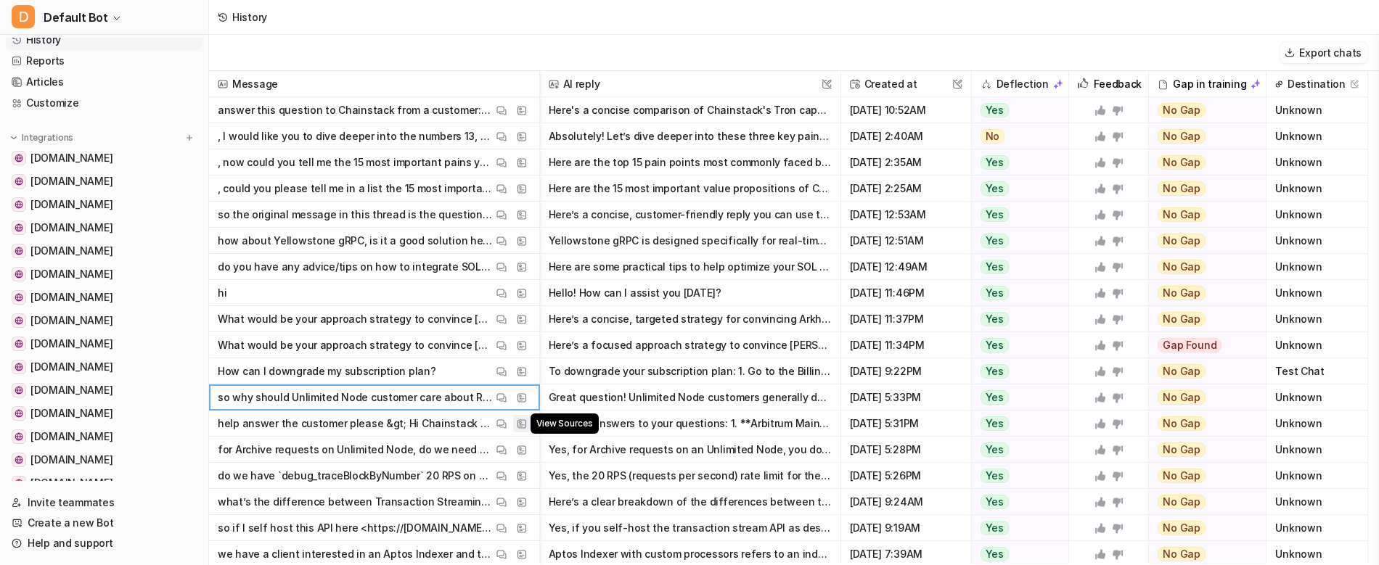
click at [522, 420] on img at bounding box center [522, 424] width 10 height 11
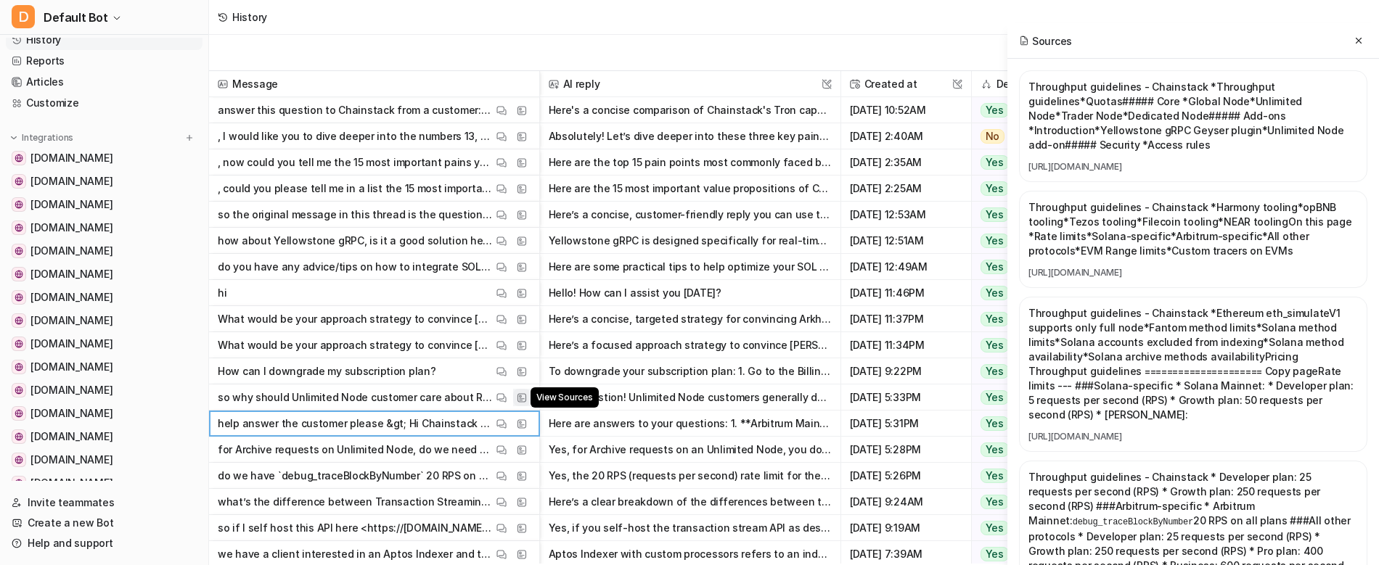
click at [524, 403] on img at bounding box center [522, 398] width 10 height 11
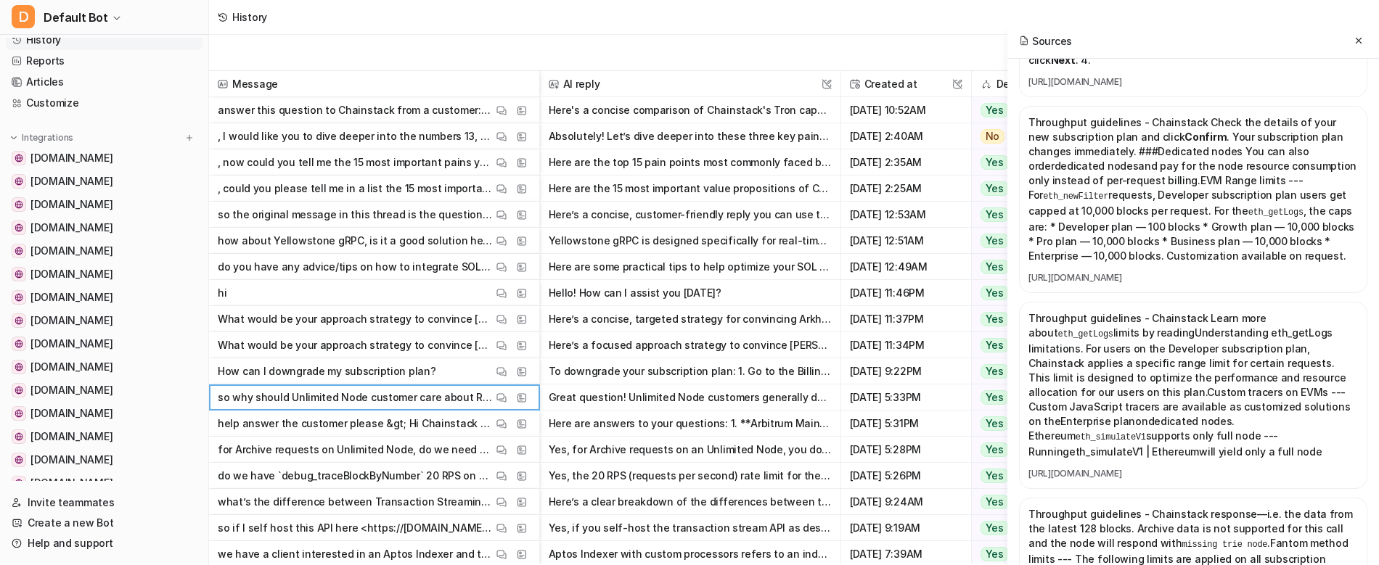
scroll to position [5985, 0]
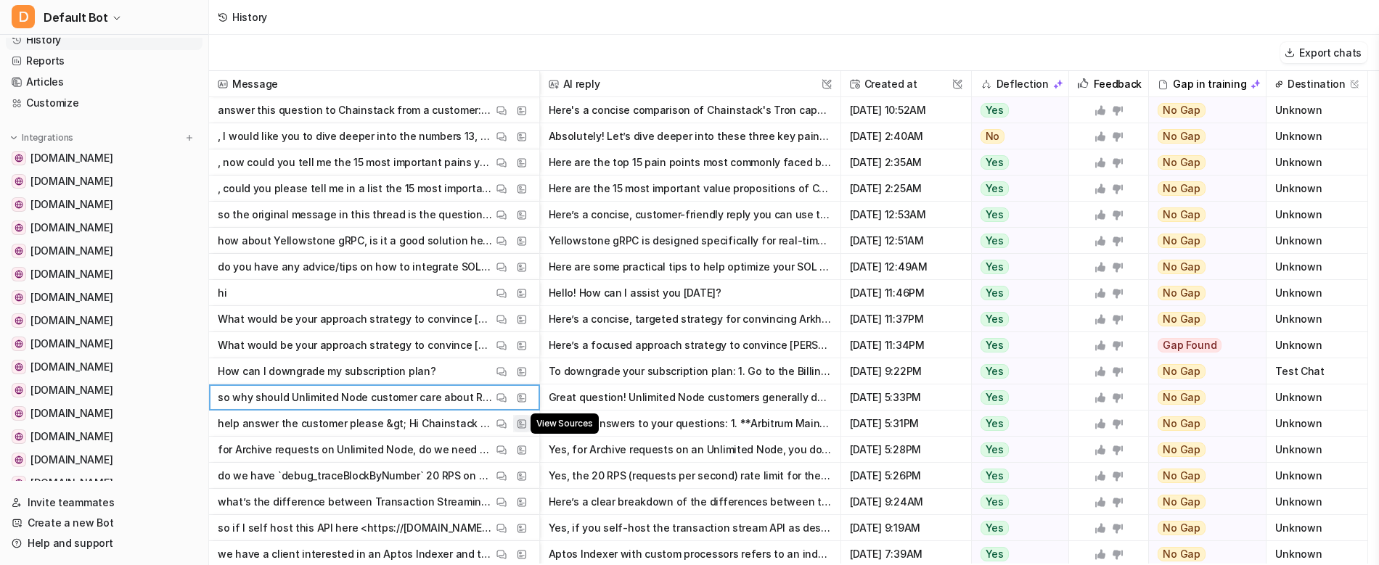
click at [520, 419] on img at bounding box center [522, 424] width 10 height 11
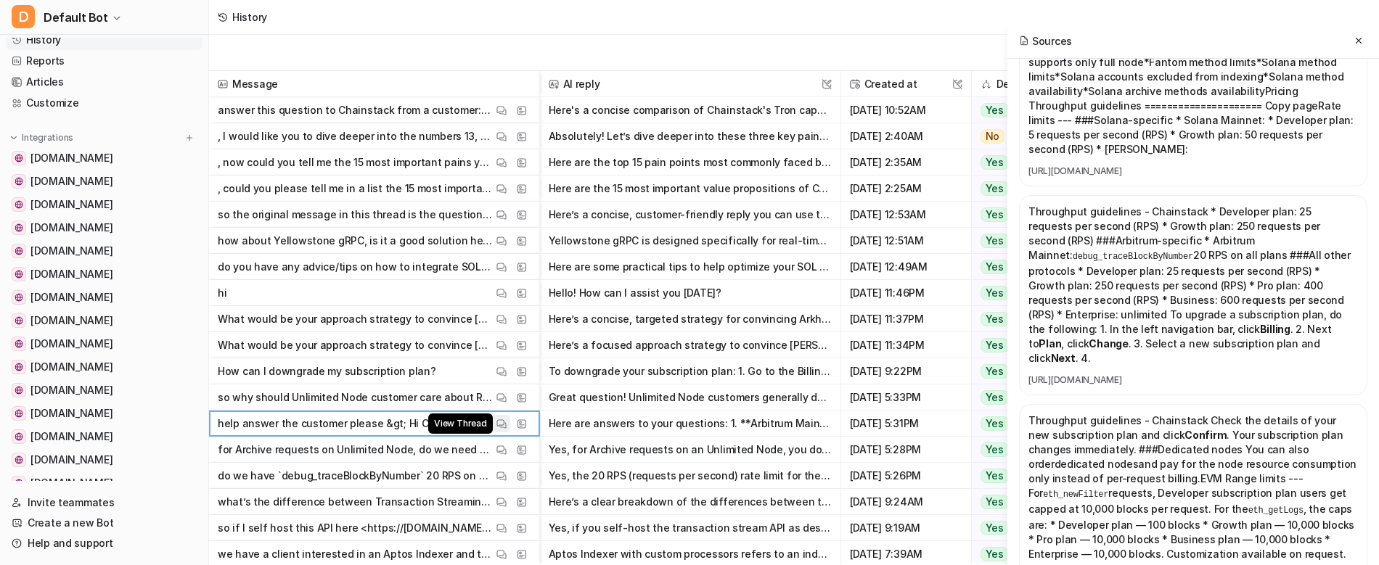
click at [495, 418] on button "View Thread" at bounding box center [501, 423] width 17 height 17
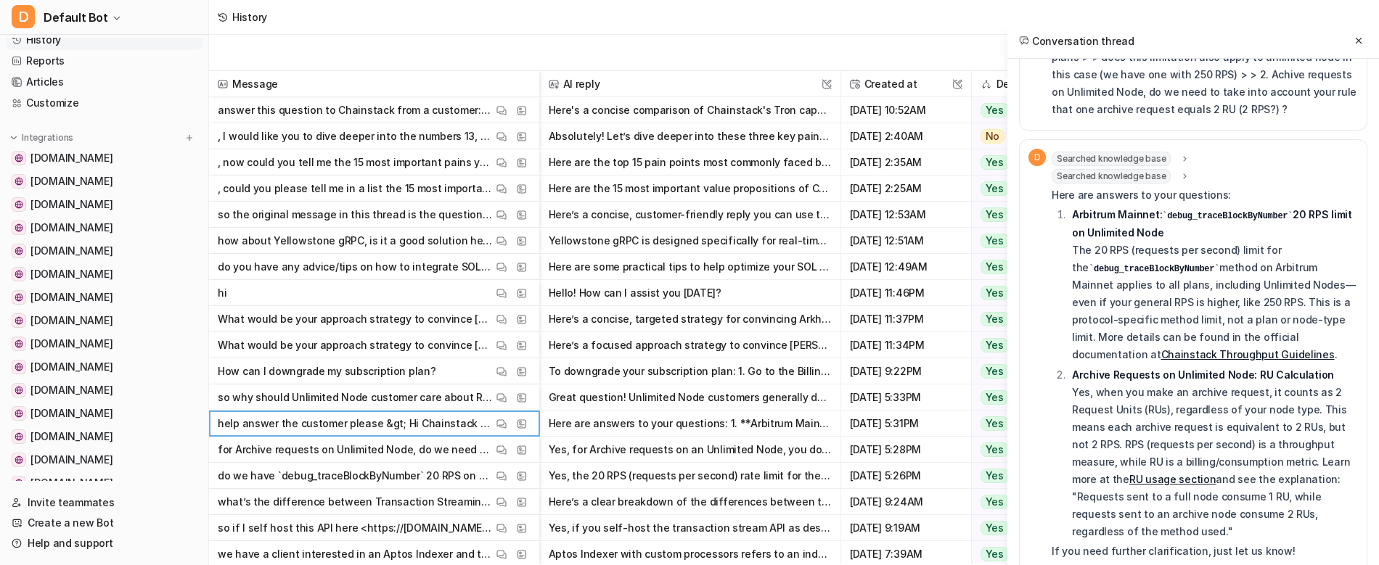
click at [1177, 169] on div "Searched knowledge base" at bounding box center [1121, 176] width 139 height 15
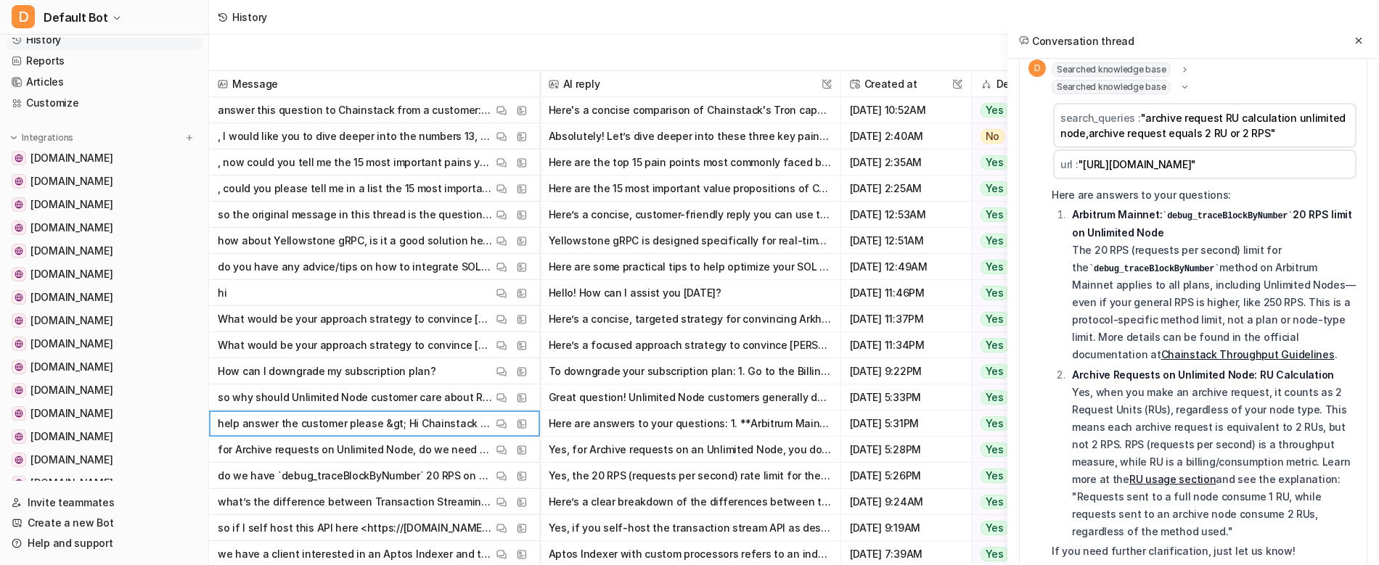
click at [1184, 64] on icon at bounding box center [1185, 69] width 10 height 11
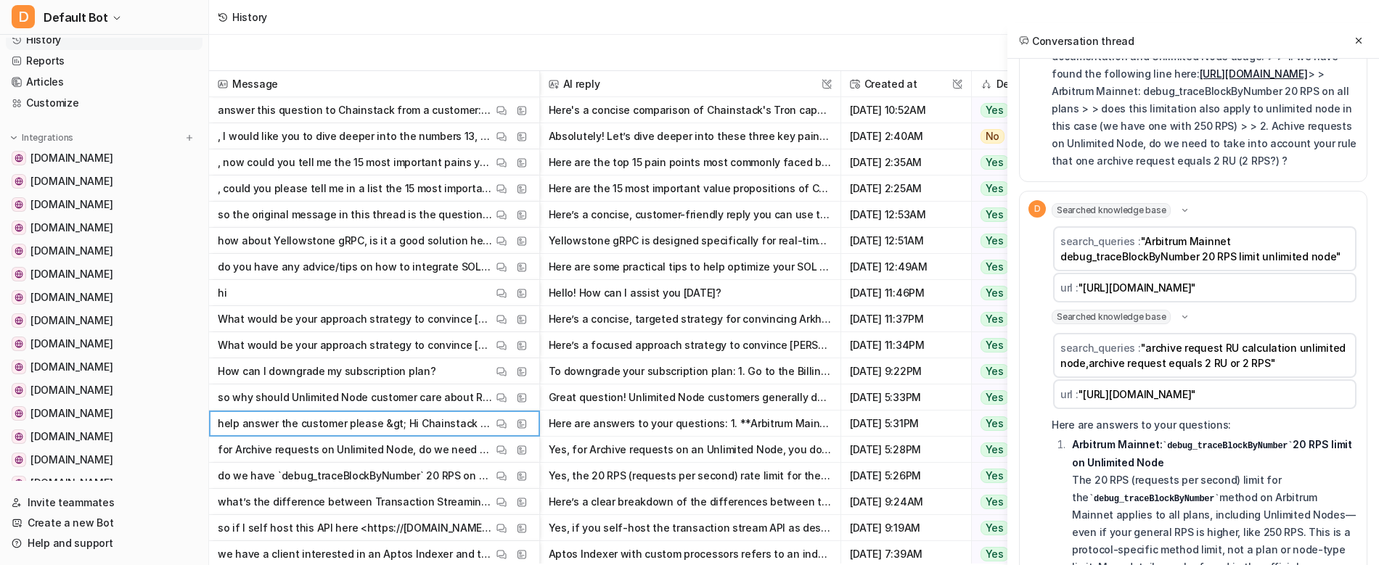
scroll to position [12, 0]
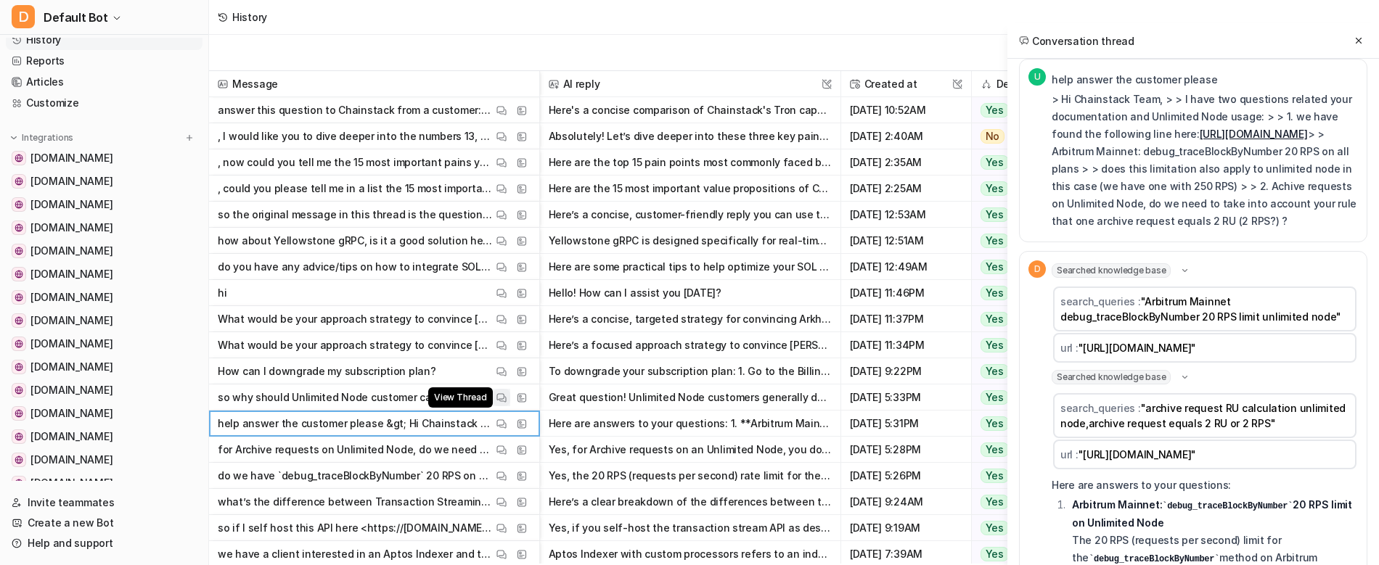
click at [501, 404] on button "View Thread" at bounding box center [501, 397] width 17 height 17
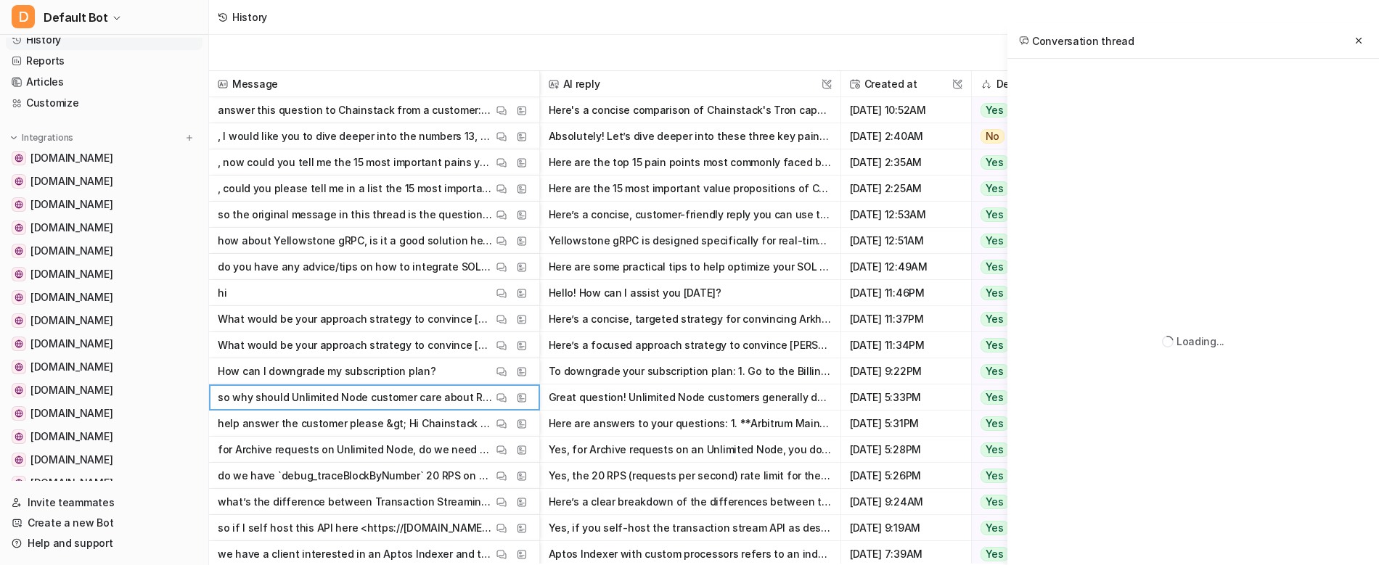
scroll to position [0, 0]
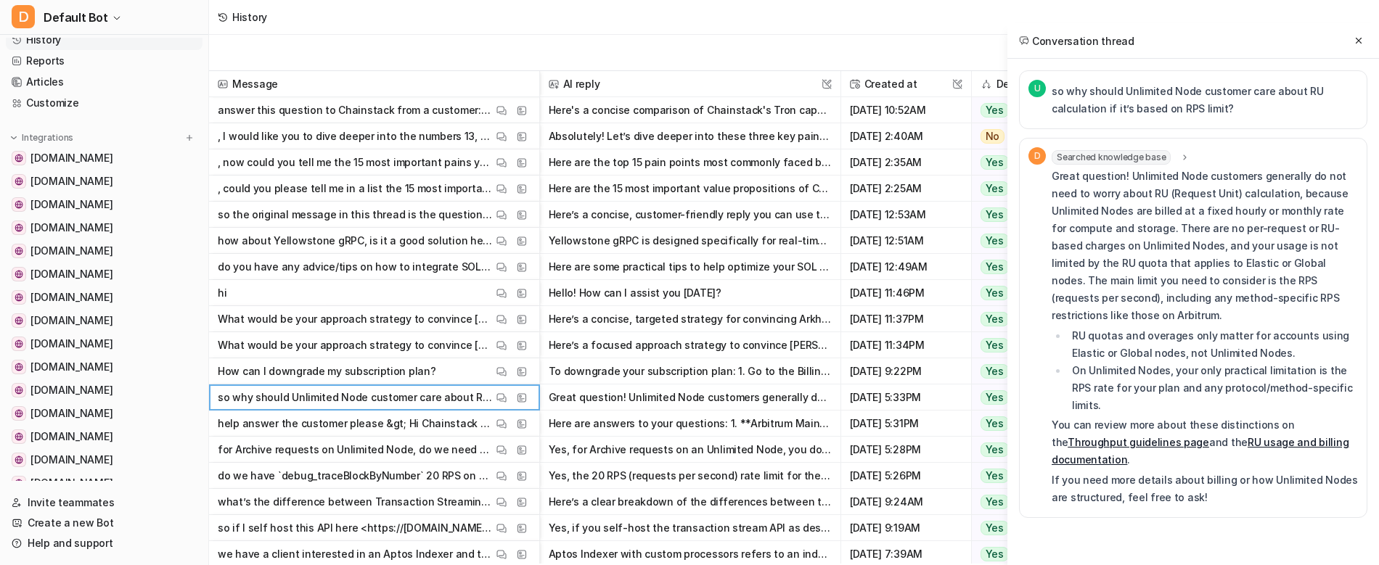
click at [1164, 147] on div "Searched knowledge base search_queries : "Unlimited Node RU calculation,Unlimit…" at bounding box center [1205, 328] width 306 height 362
click at [1182, 160] on icon at bounding box center [1185, 157] width 10 height 11
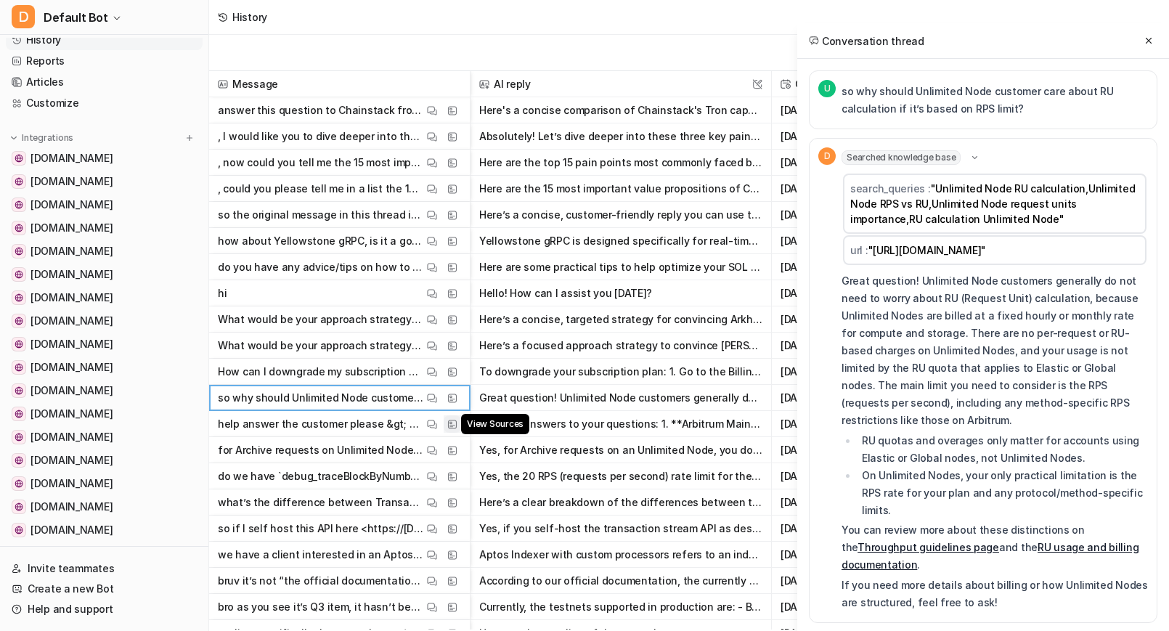
click at [456, 421] on img at bounding box center [452, 424] width 10 height 11
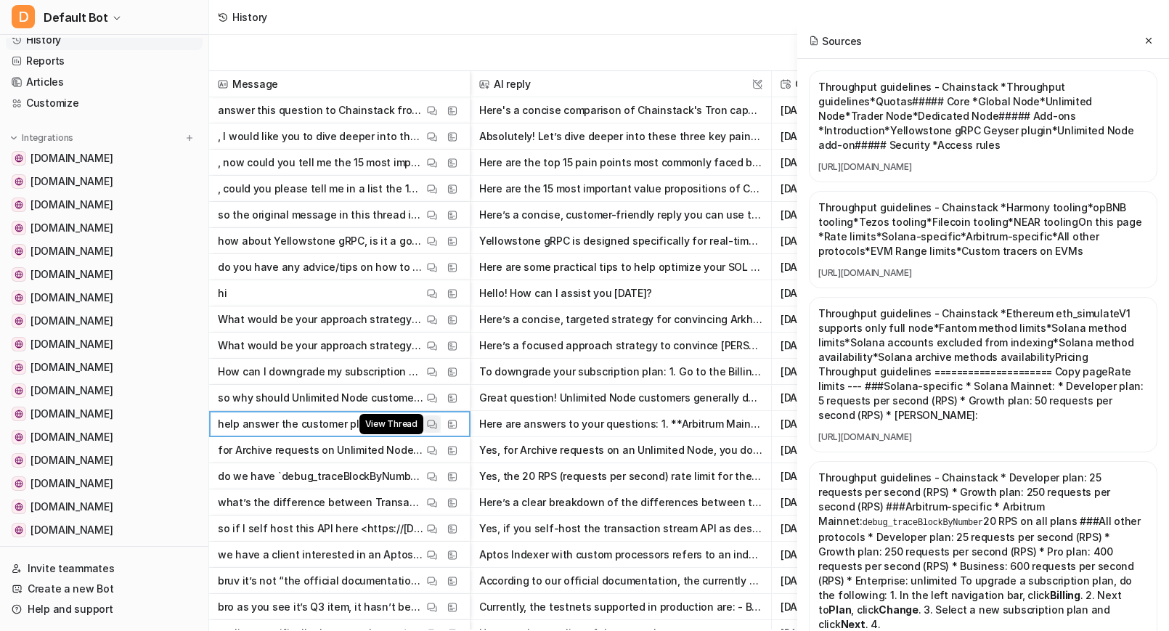
click at [427, 424] on img at bounding box center [432, 424] width 10 height 11
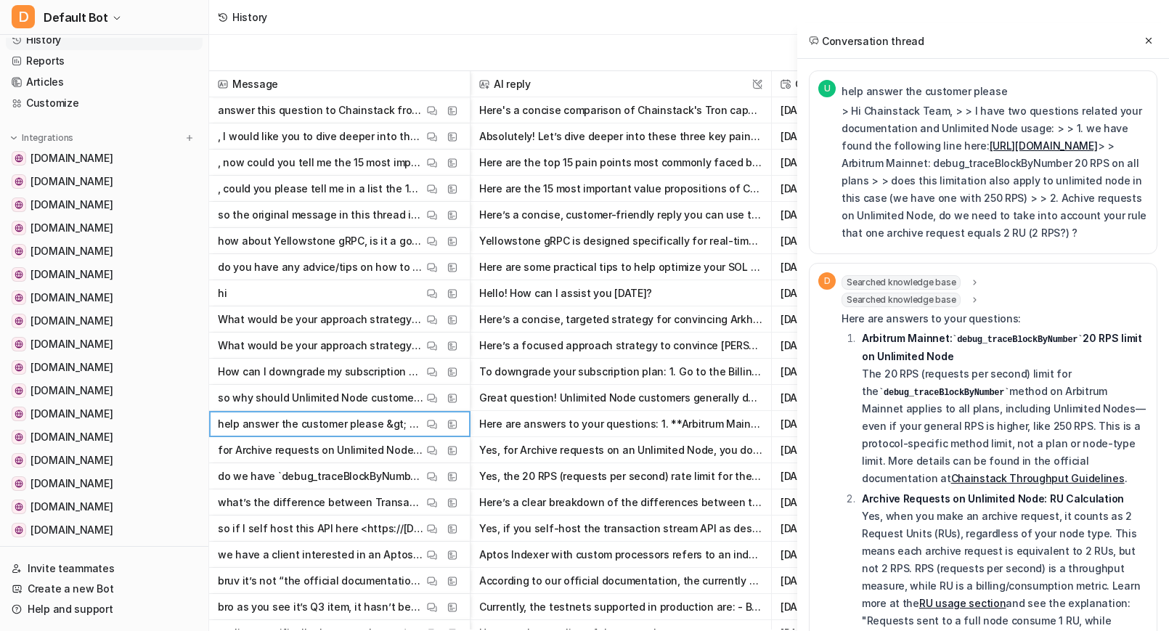
click at [944, 287] on span "Searched knowledge base" at bounding box center [900, 282] width 119 height 15
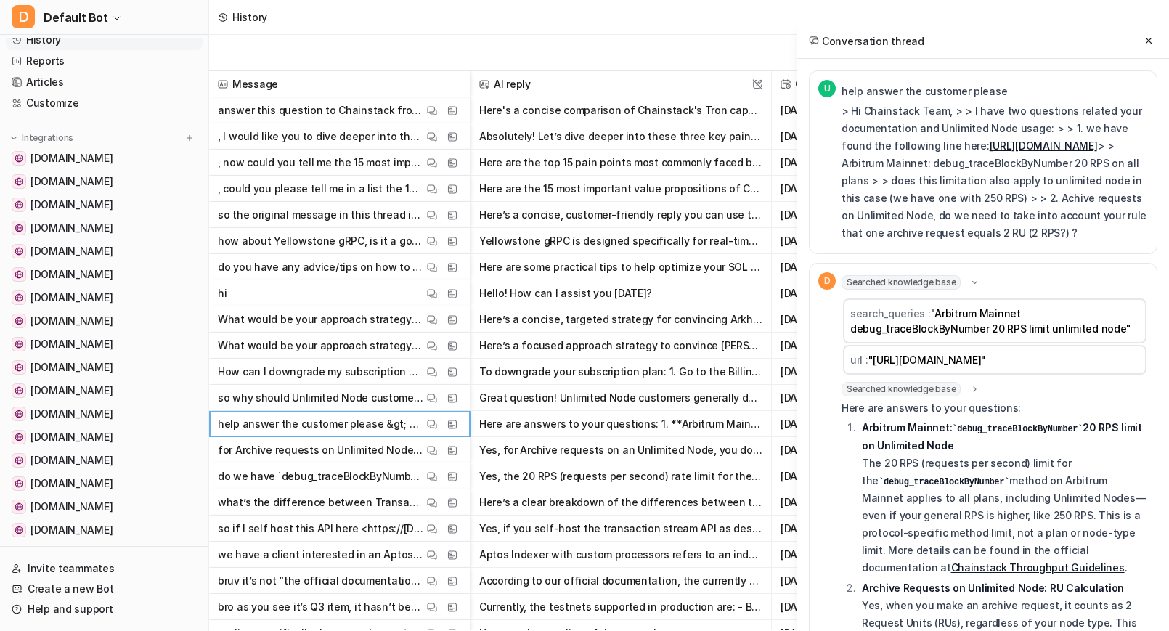
click at [942, 286] on span "Searched knowledge base" at bounding box center [900, 282] width 119 height 15
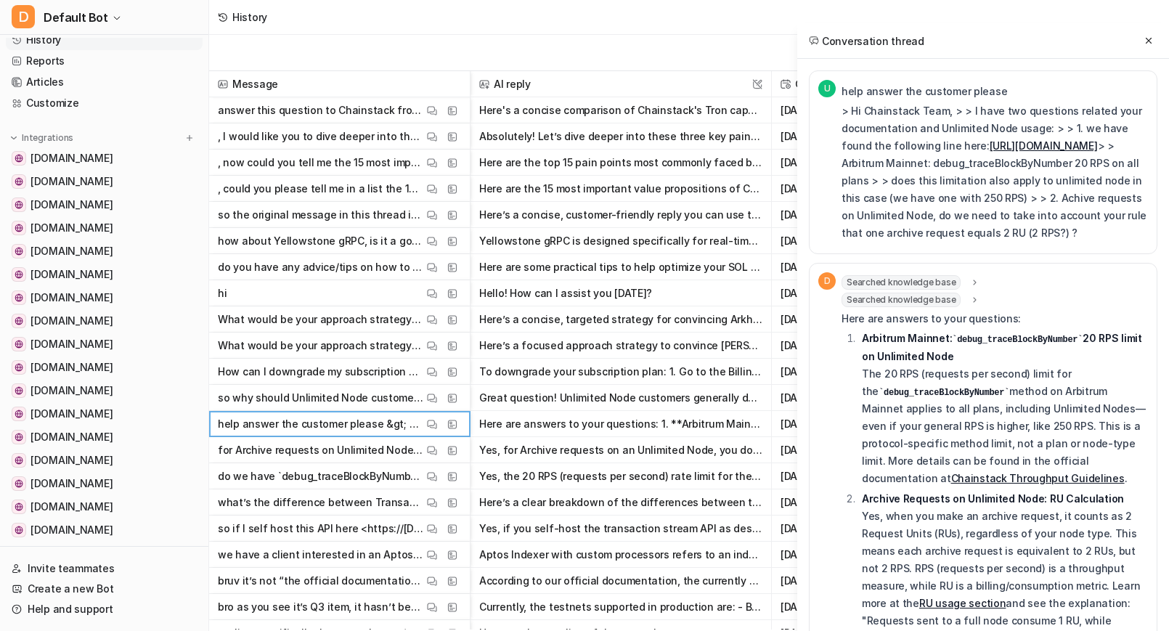
click at [947, 317] on p "Here are answers to your questions:" at bounding box center [994, 318] width 306 height 17
click at [946, 306] on span "Searched knowledge base" at bounding box center [900, 300] width 119 height 15
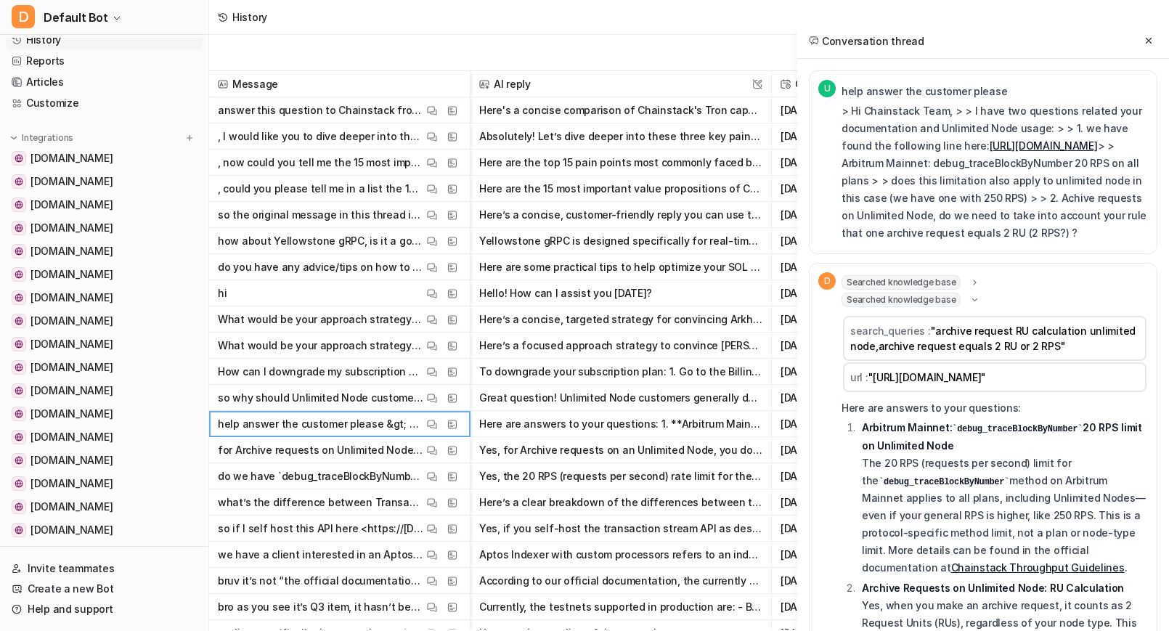
click at [959, 286] on div "Searched knowledge base" at bounding box center [910, 282] width 139 height 15
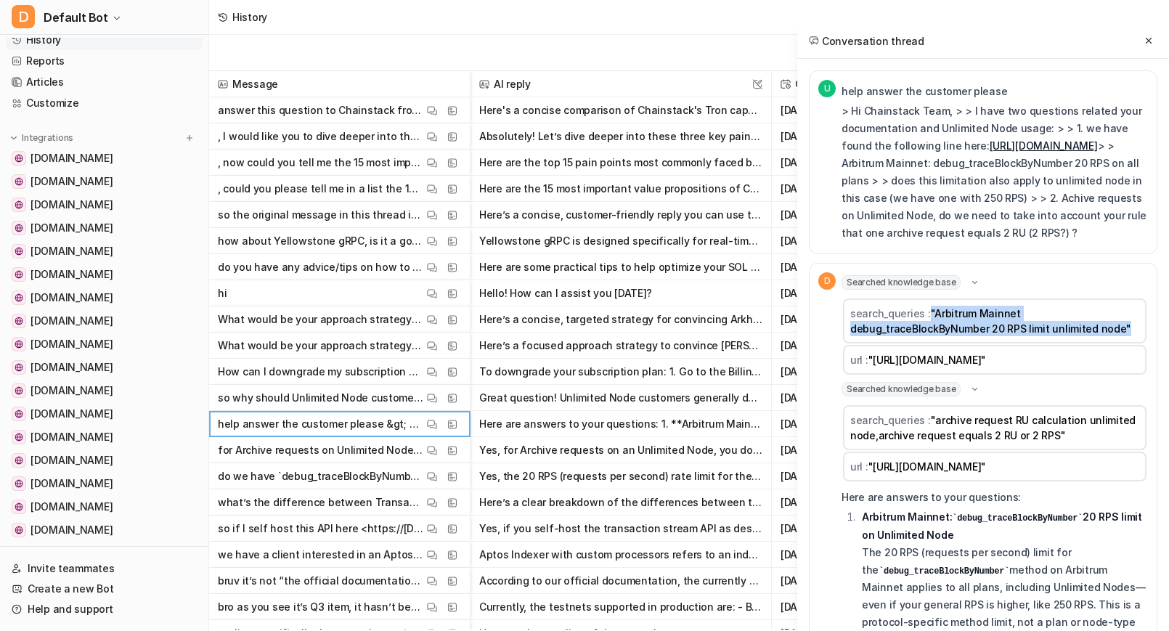
drag, startPoint x: 1124, startPoint y: 324, endPoint x: 928, endPoint y: 317, distance: 196.1
click at [928, 317] on td "search_queries : "Arbitrum Mainnet debug_traceBlockByNumber 20 RPS limit unlimi…" at bounding box center [994, 320] width 303 height 45
copy span ""Arbitrum Mainnet debug_traceBlockByNumber 20 RPS limit unlimited node""
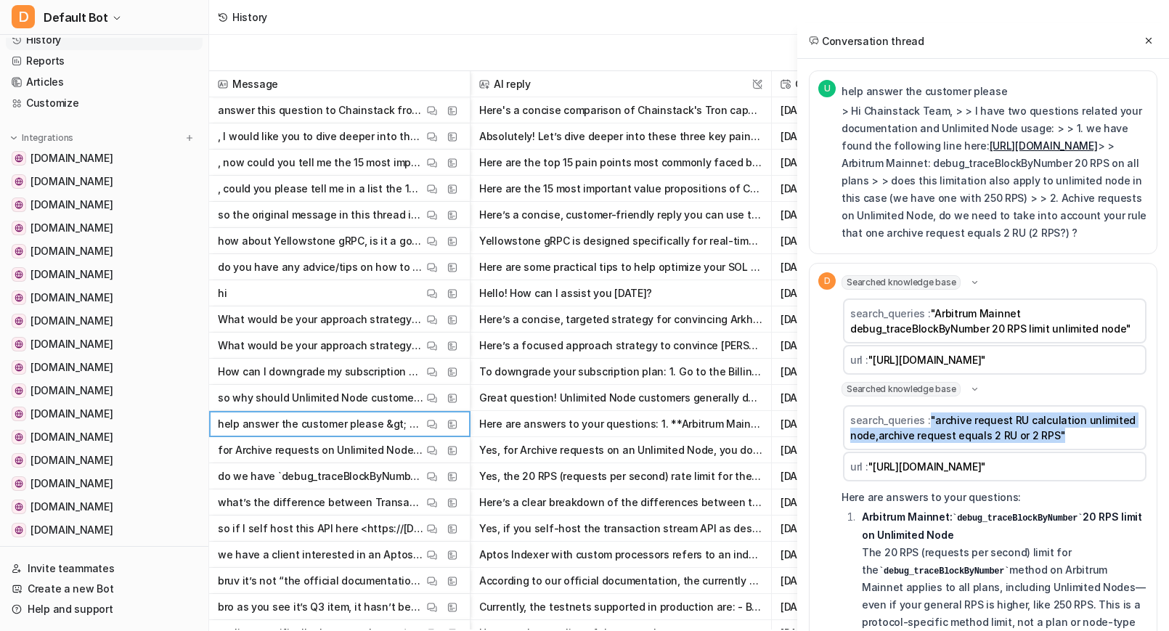
drag, startPoint x: 1073, startPoint y: 444, endPoint x: 930, endPoint y: 420, distance: 144.9
click at [930, 420] on td "search_queries : "archive request RU calculation unlimited node,archive request…" at bounding box center [994, 427] width 303 height 45
copy span ""archive request RU calculation unlimited node,archive request equals 2 RU or 2…"
click at [456, 397] on img at bounding box center [452, 398] width 10 height 11
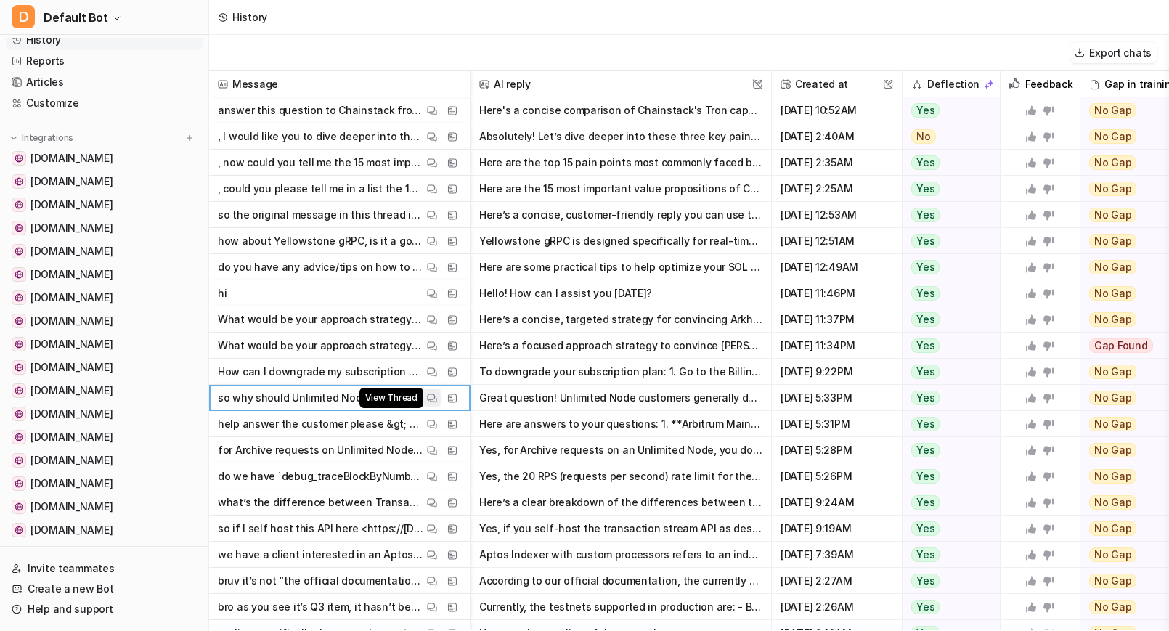
click at [436, 398] on img at bounding box center [432, 398] width 10 height 11
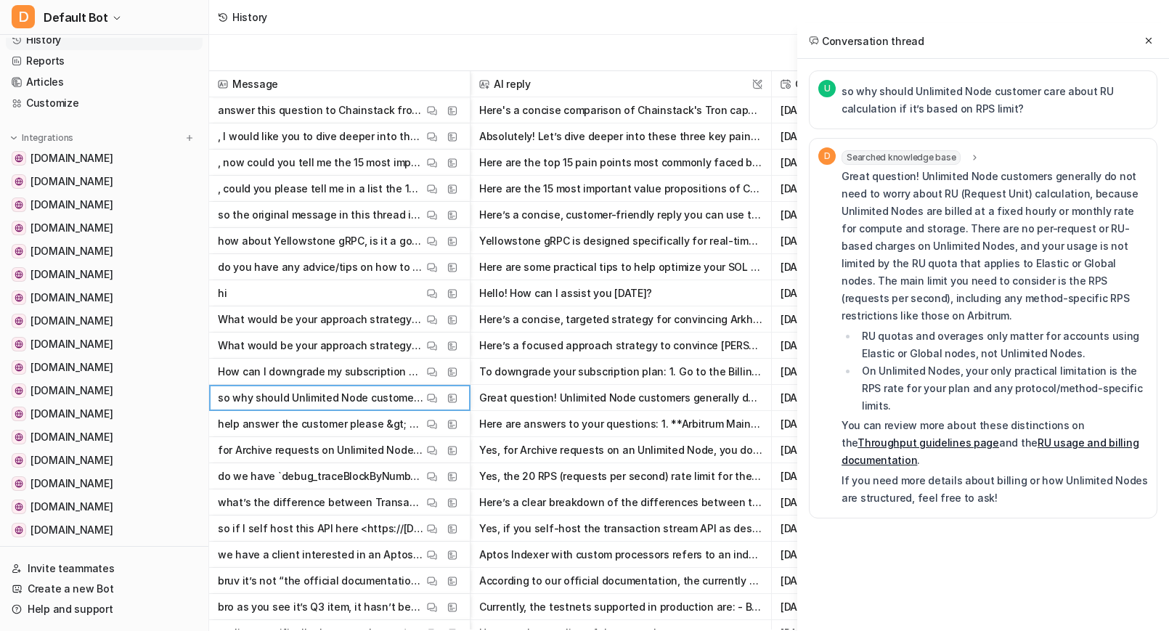
click at [939, 152] on span "Searched knowledge base" at bounding box center [900, 157] width 119 height 15
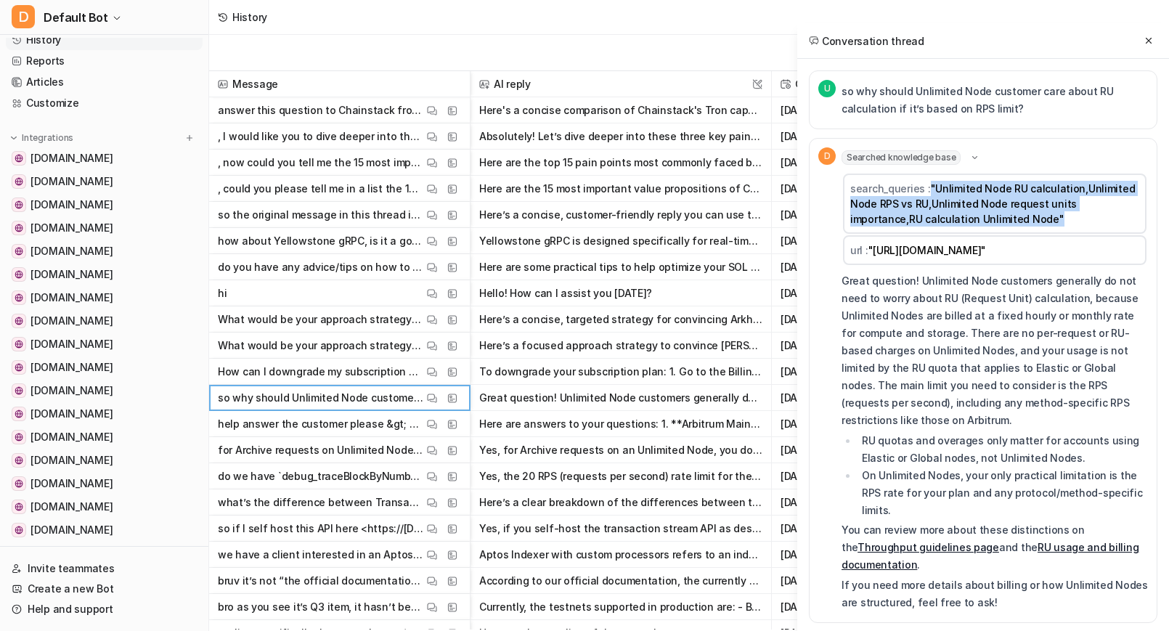
drag, startPoint x: 1007, startPoint y: 216, endPoint x: 930, endPoint y: 184, distance: 83.3
click at [930, 184] on td "search_queries : "Unlimited Node RU calculation,Unlimited Node RPS vs RU,Unlimi…" at bounding box center [994, 203] width 303 height 60
copy span ""Unlimited Node RU calculation,Unlimited Node RPS vs RU,Unlimited Node request …"
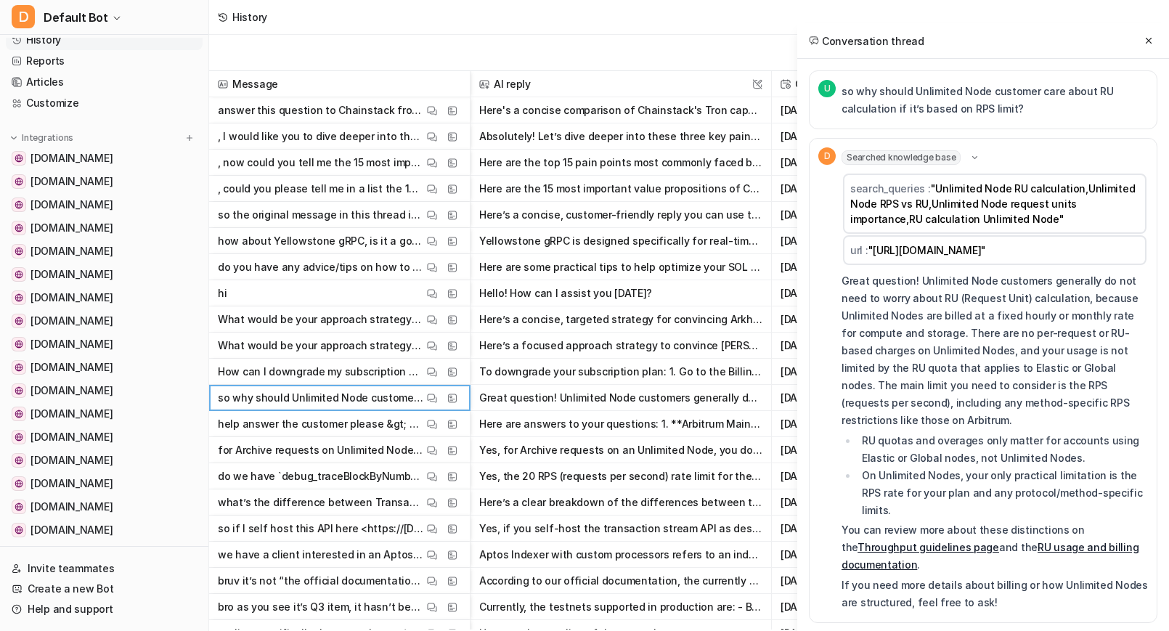
click at [997, 565] on div "U so why should Unlimited Node customer care about RU calculation if it’s based…" at bounding box center [983, 375] width 348 height 611
